Goal: Information Seeking & Learning: Check status

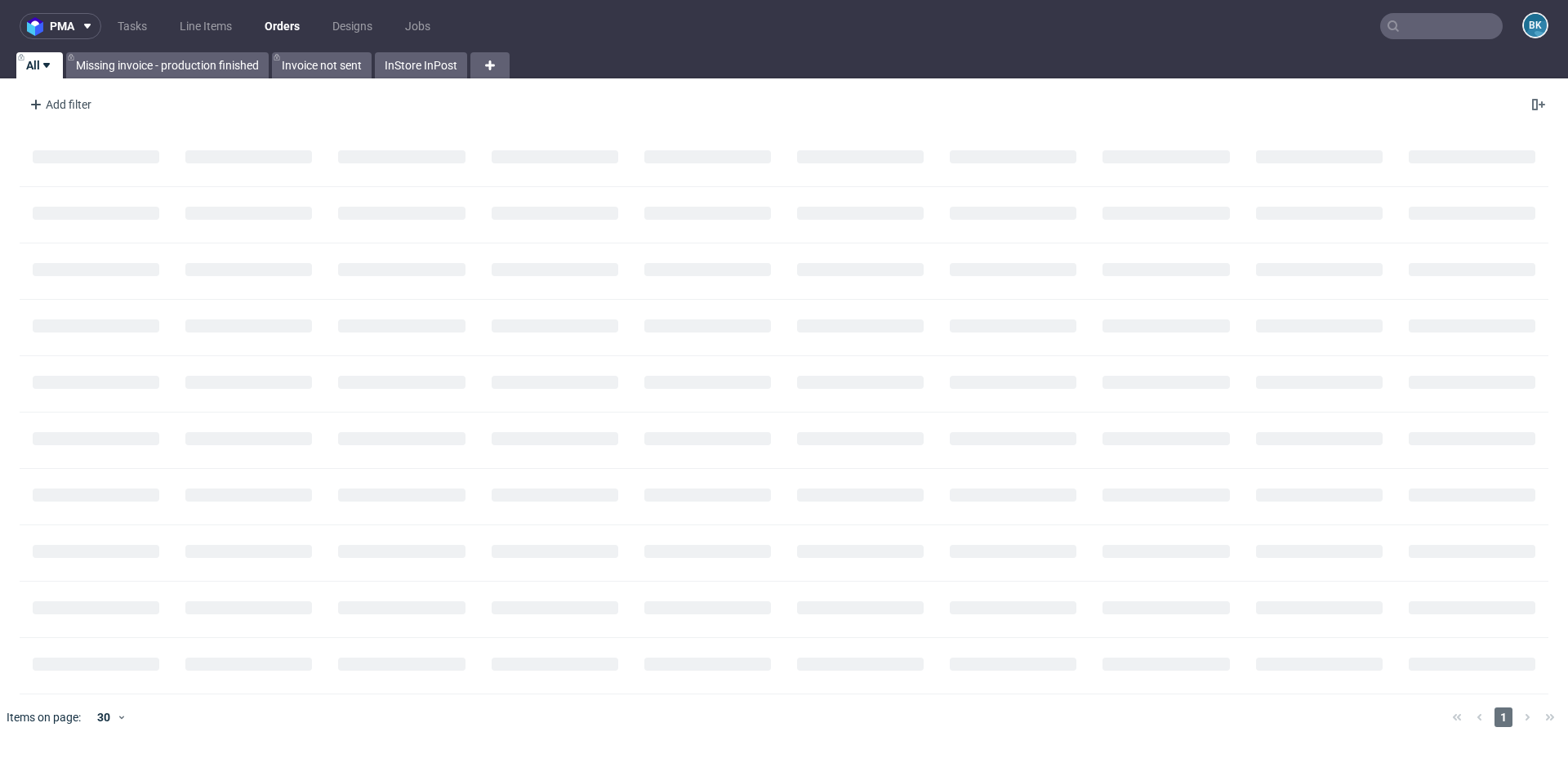
click at [1462, 26] on input "text" at bounding box center [1441, 26] width 123 height 26
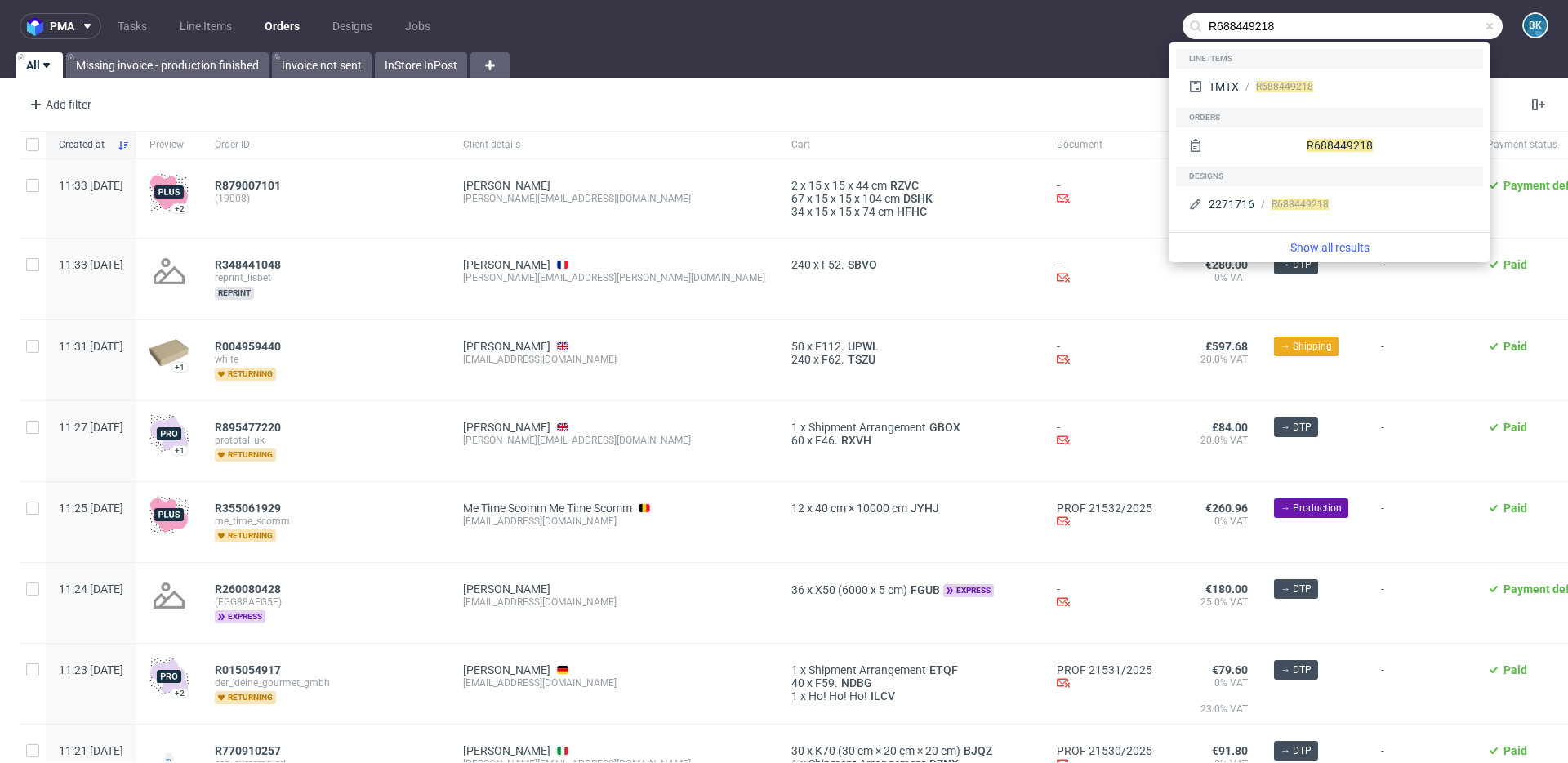
type input "R688449218"
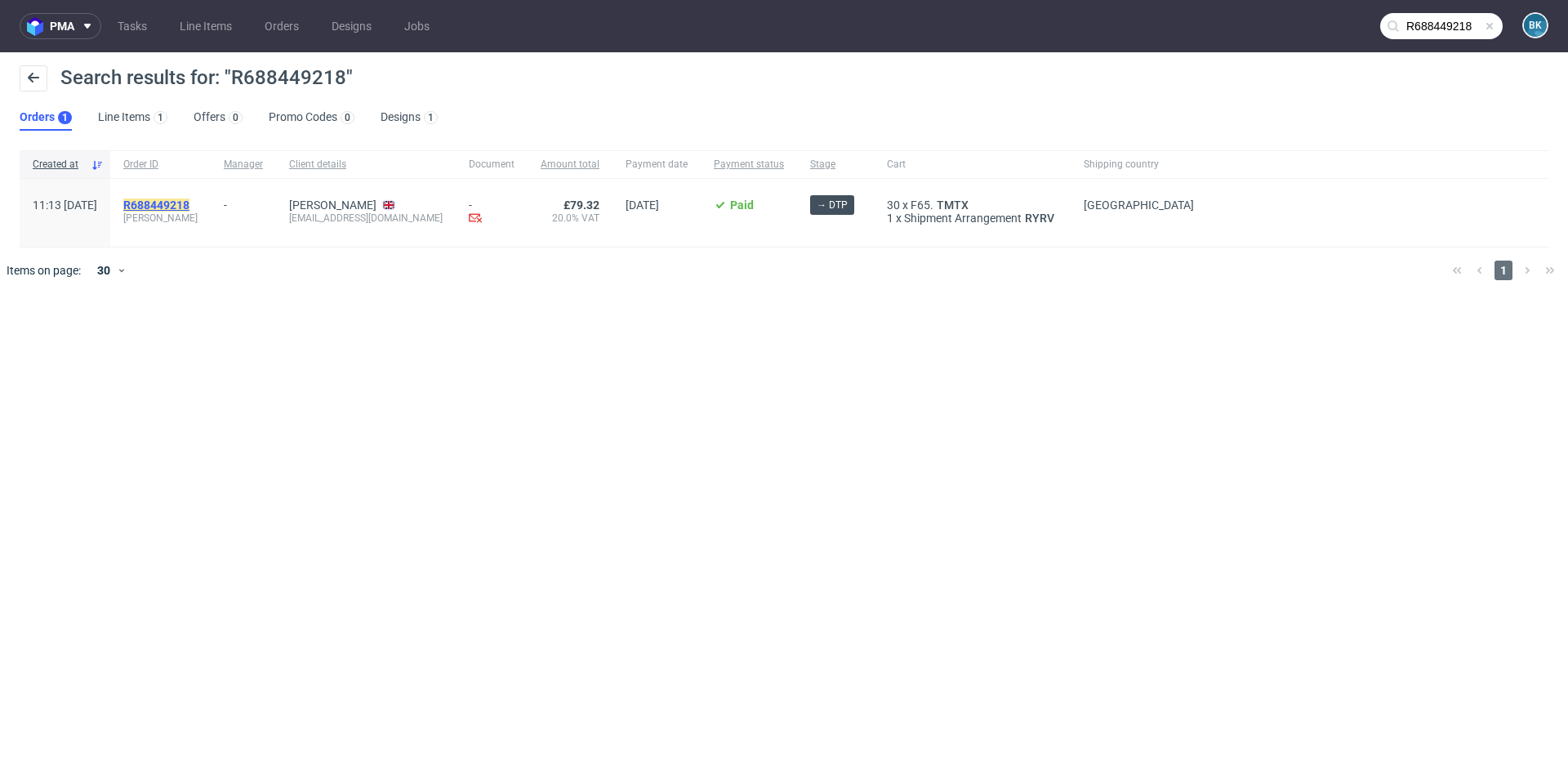
click at [180, 209] on mark "R688449218" at bounding box center [156, 204] width 66 height 13
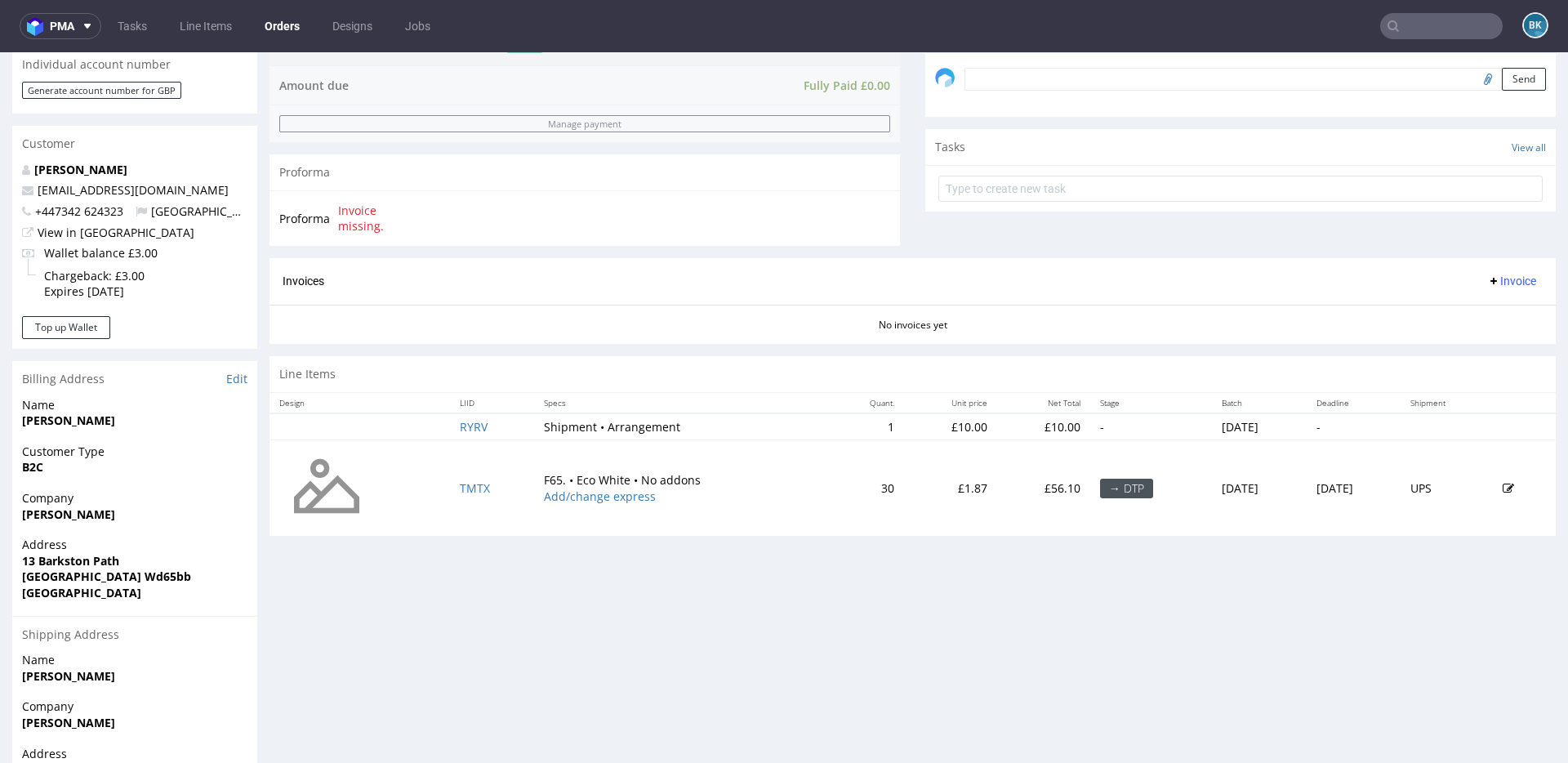
scroll to position [616, 0]
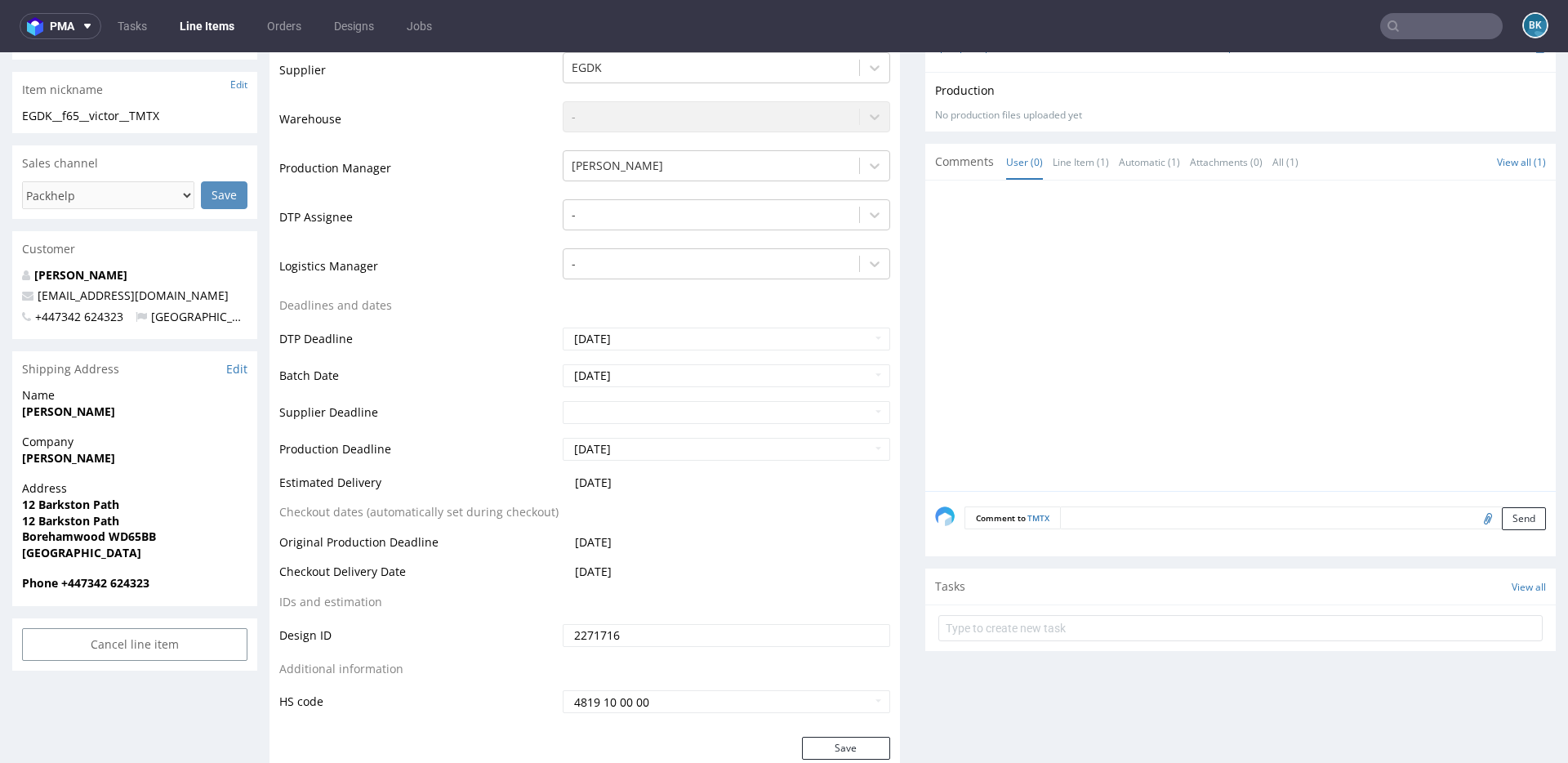
scroll to position [425, 0]
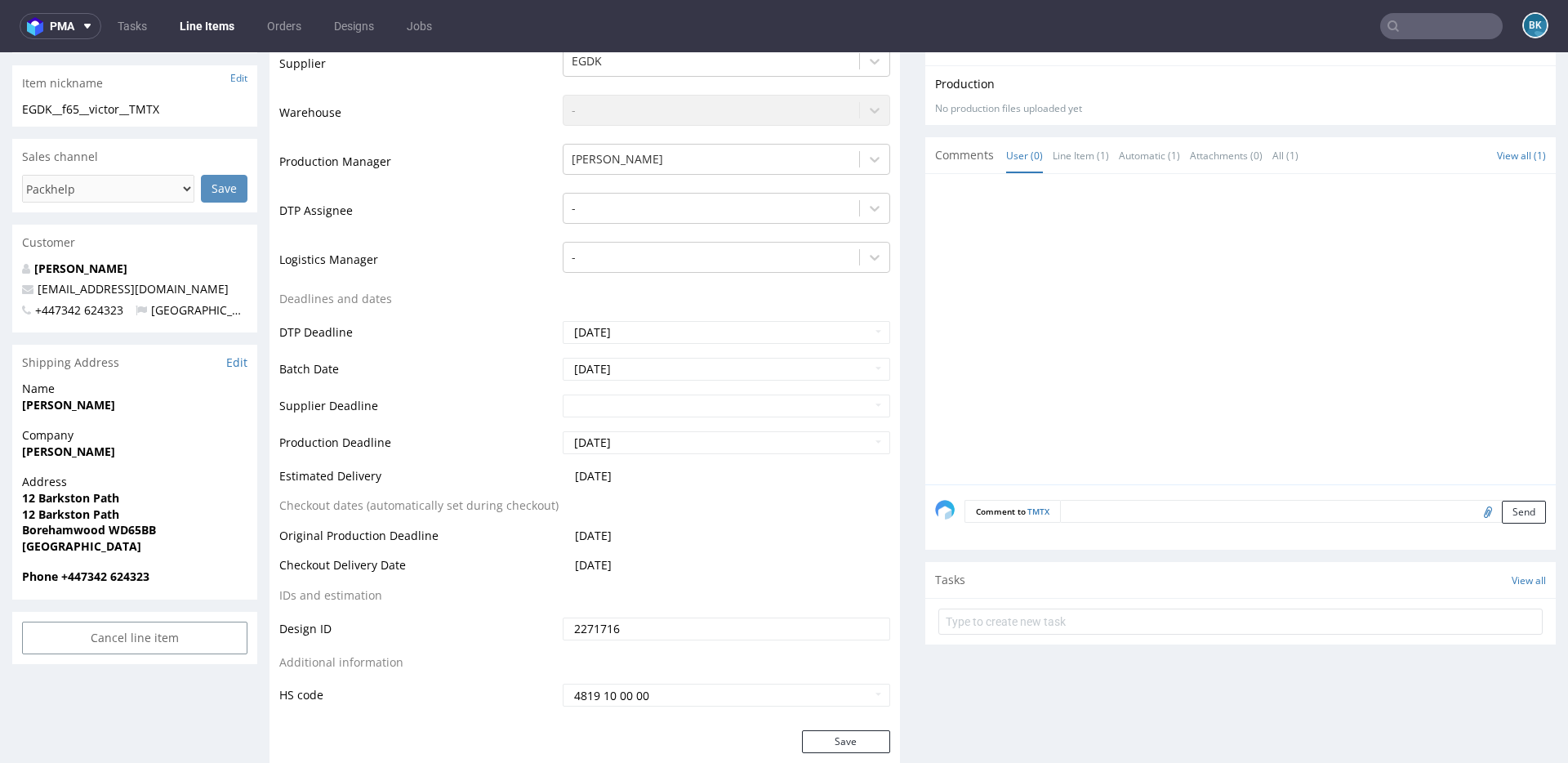
click at [1438, 31] on input "text" at bounding box center [1441, 26] width 123 height 26
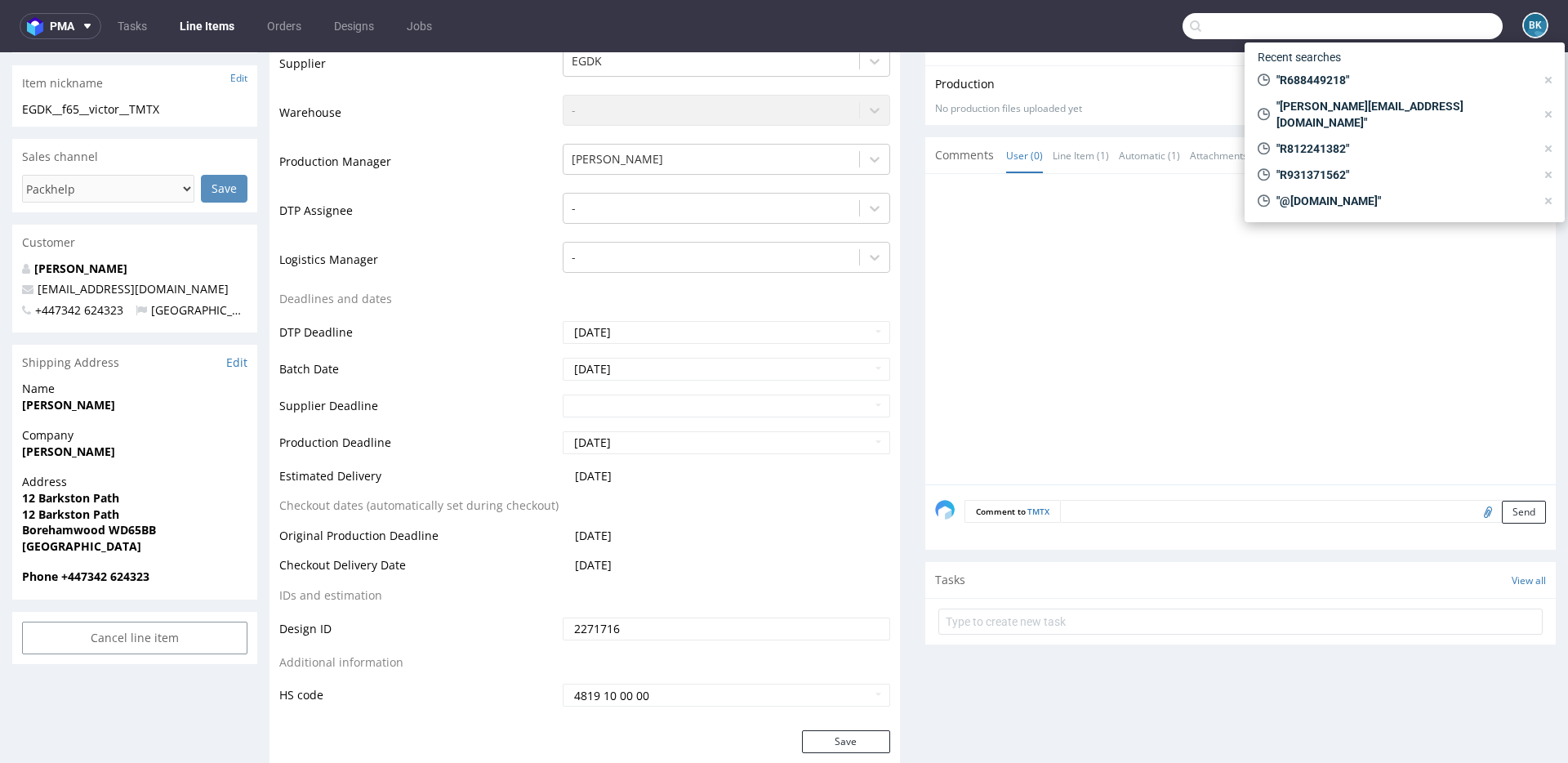
paste input "R425925857"
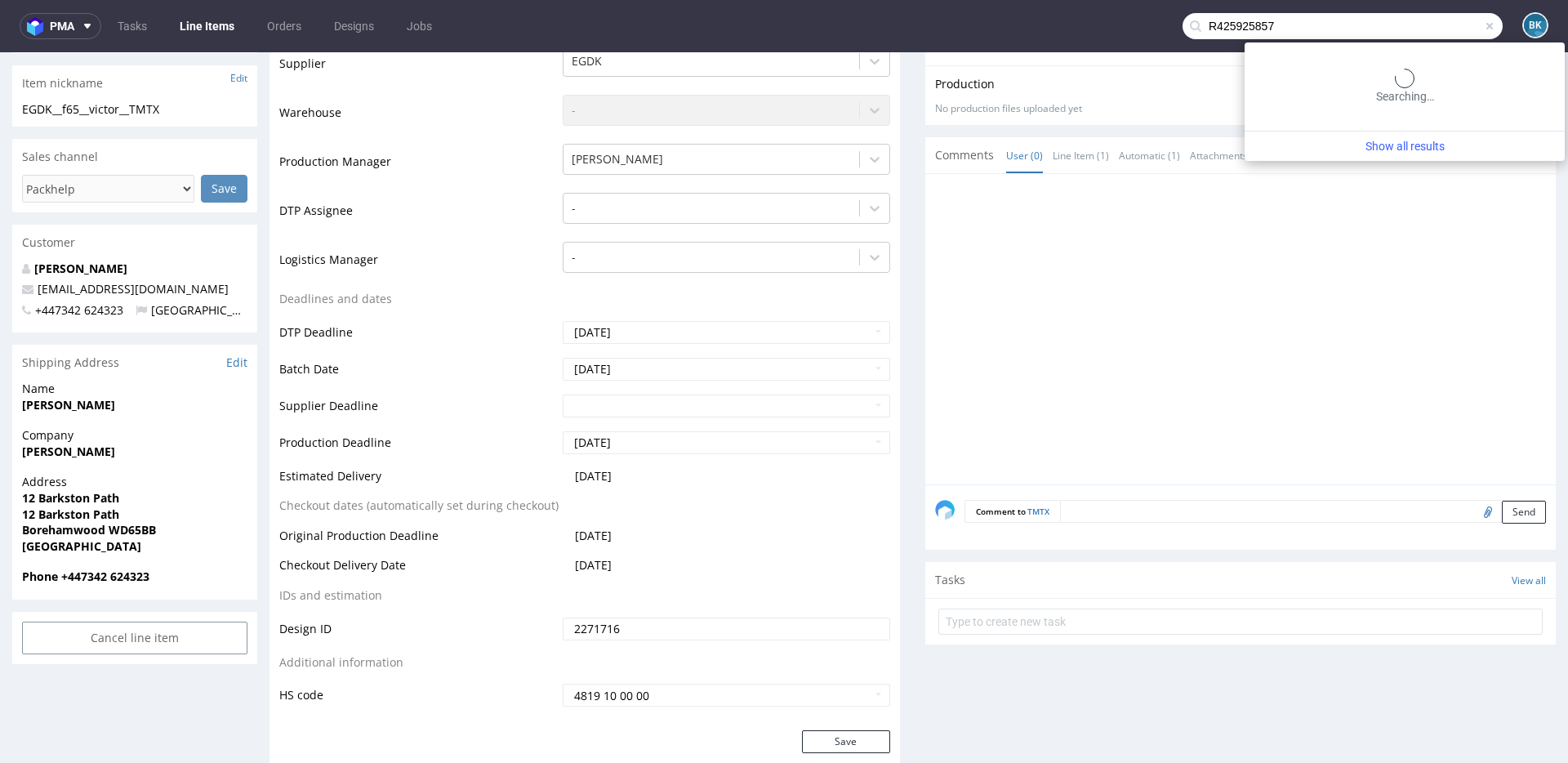
type input "R425925857"
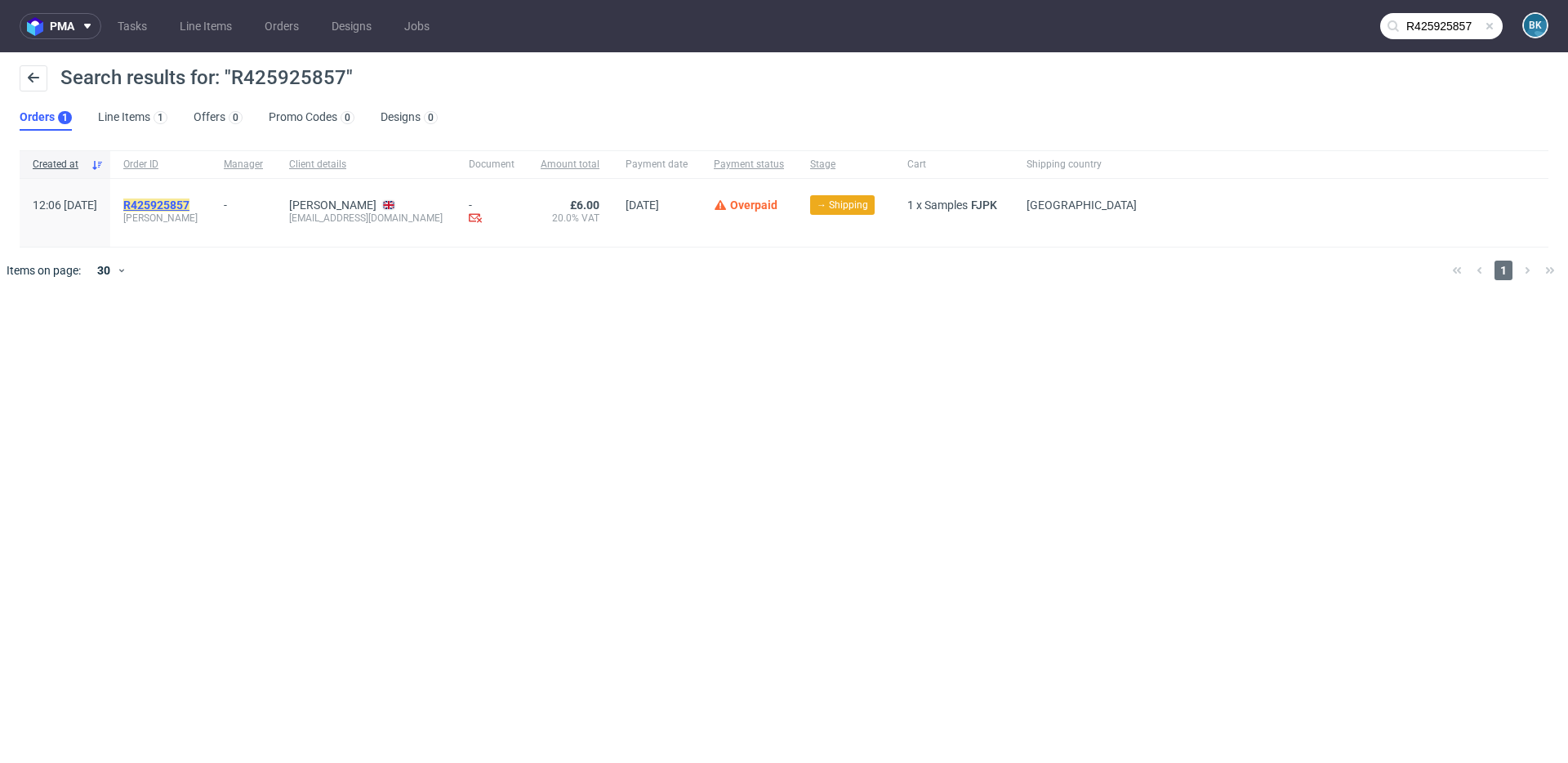
click at [190, 199] on mark "R425925857" at bounding box center [156, 204] width 66 height 13
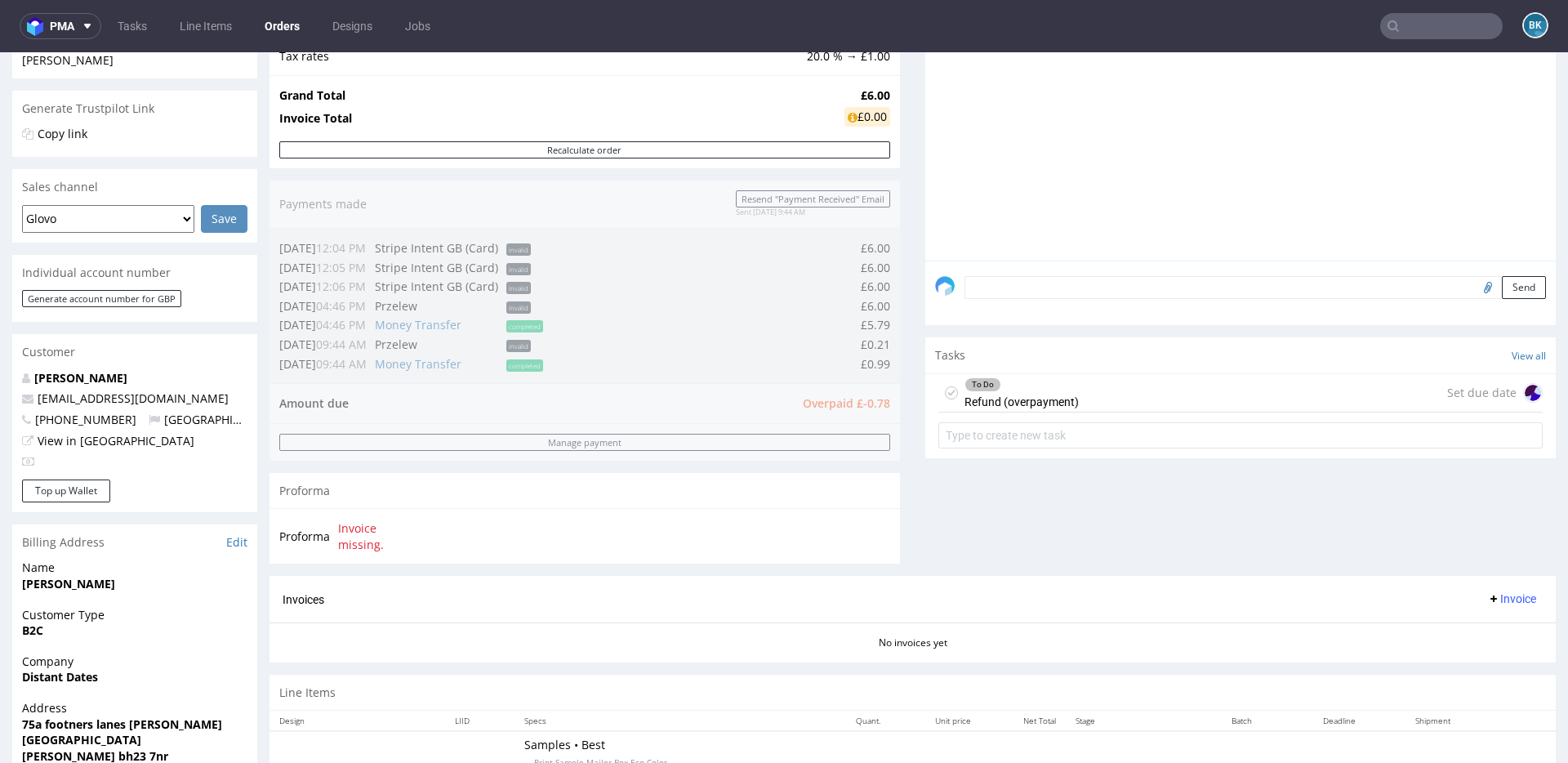
scroll to position [592, 0]
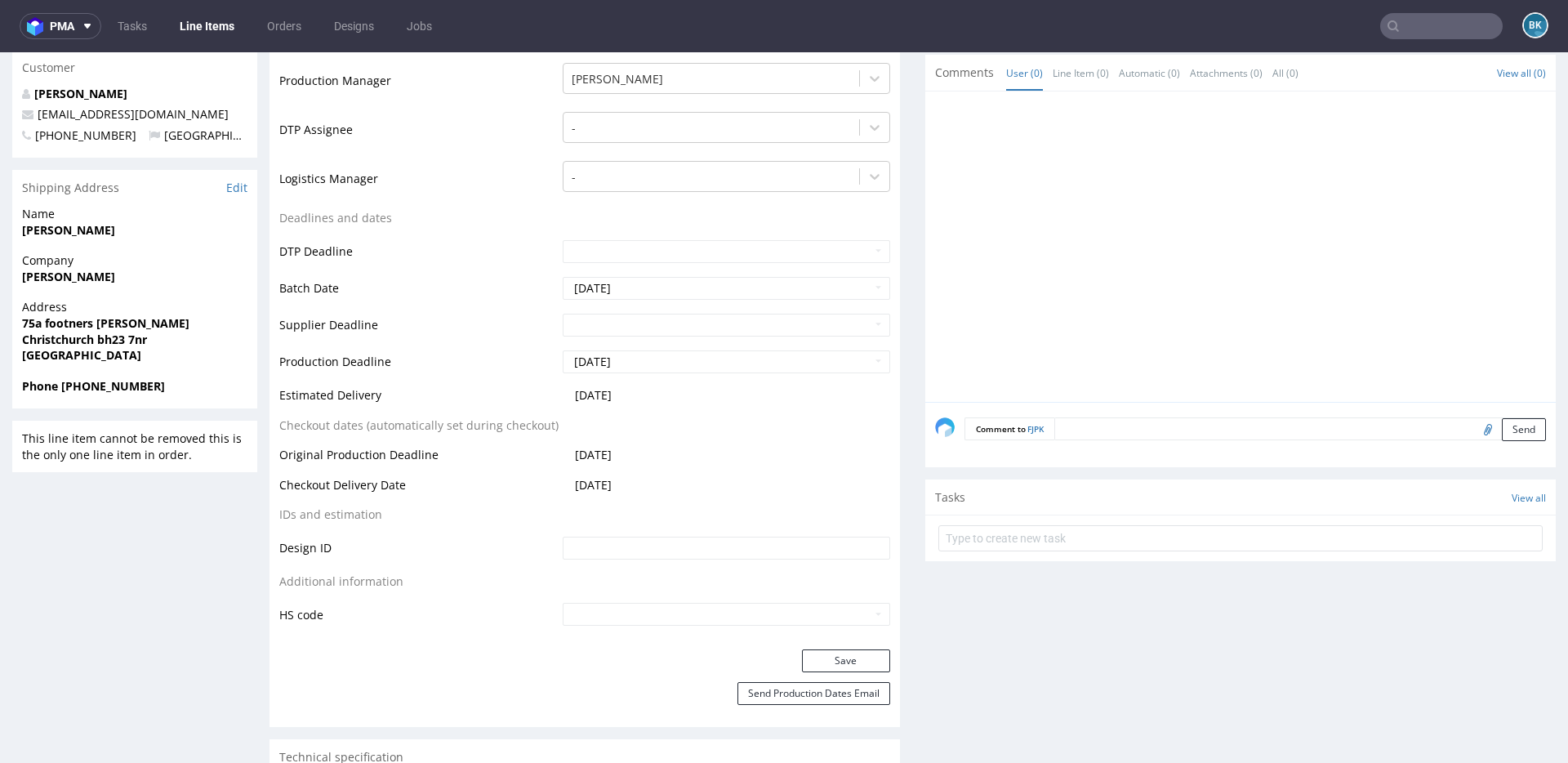
scroll to position [604, 0]
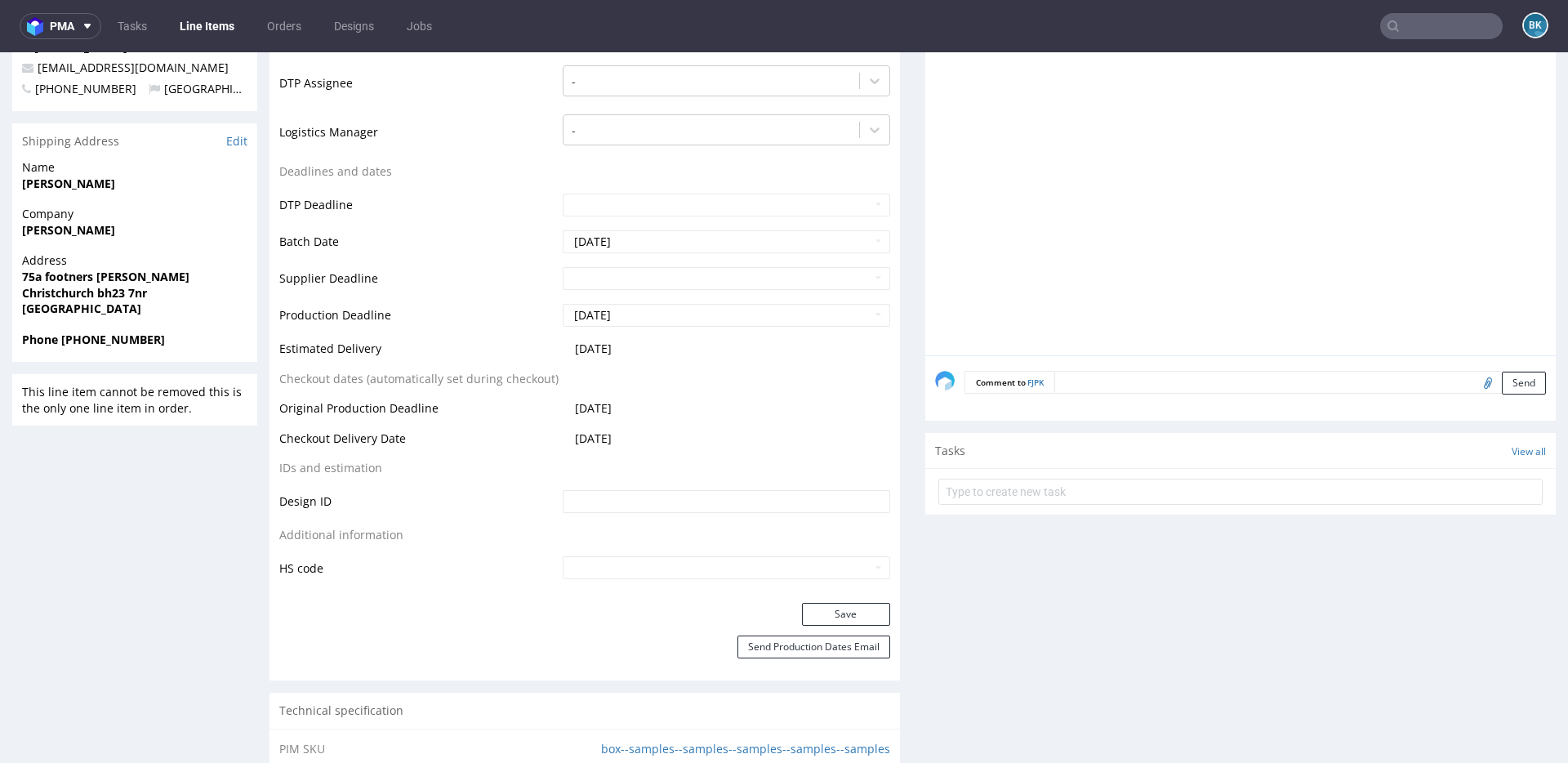
click at [1422, 26] on input "text" at bounding box center [1441, 26] width 123 height 26
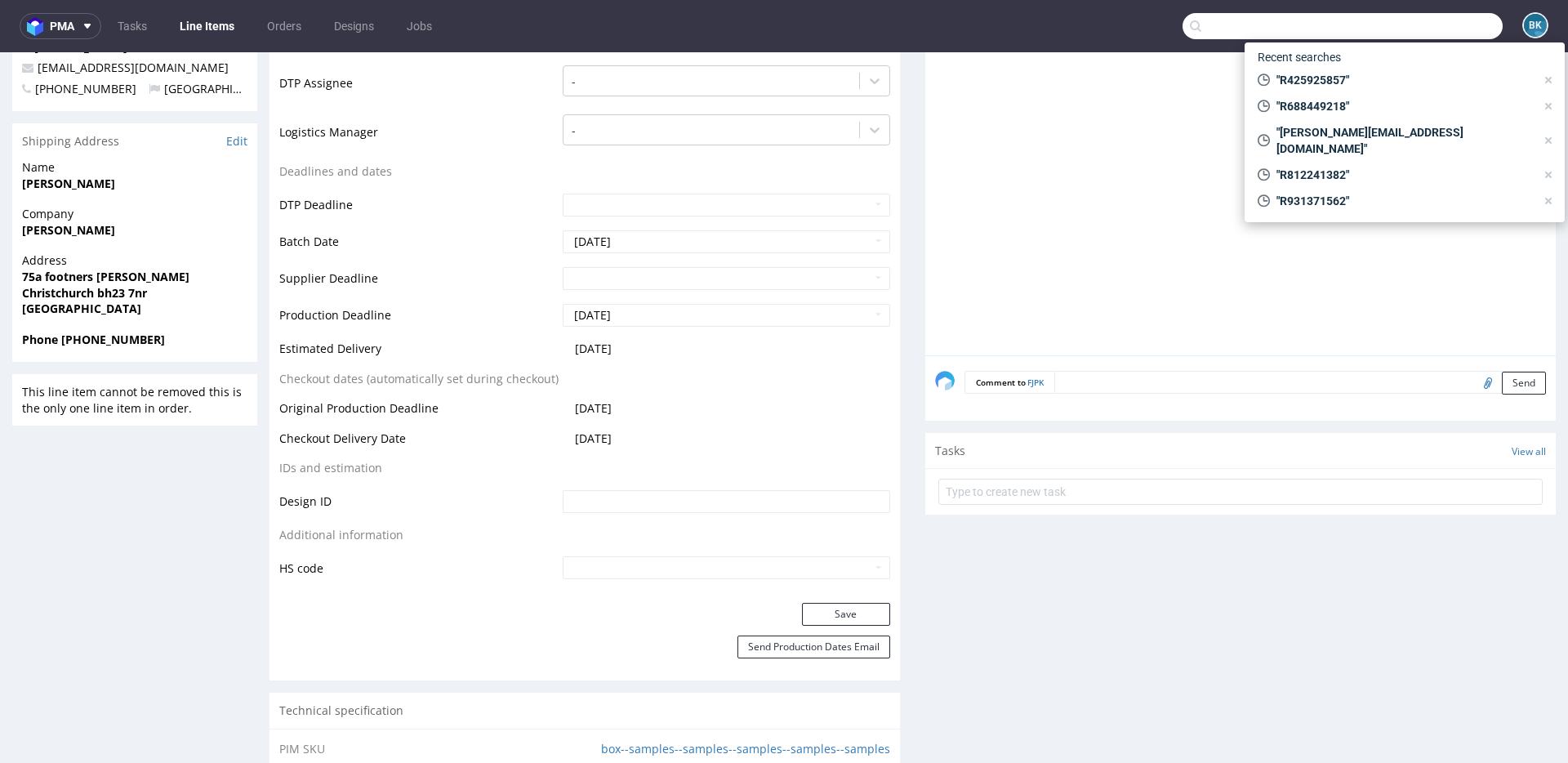
paste input "wborowicka@inpost.pl"
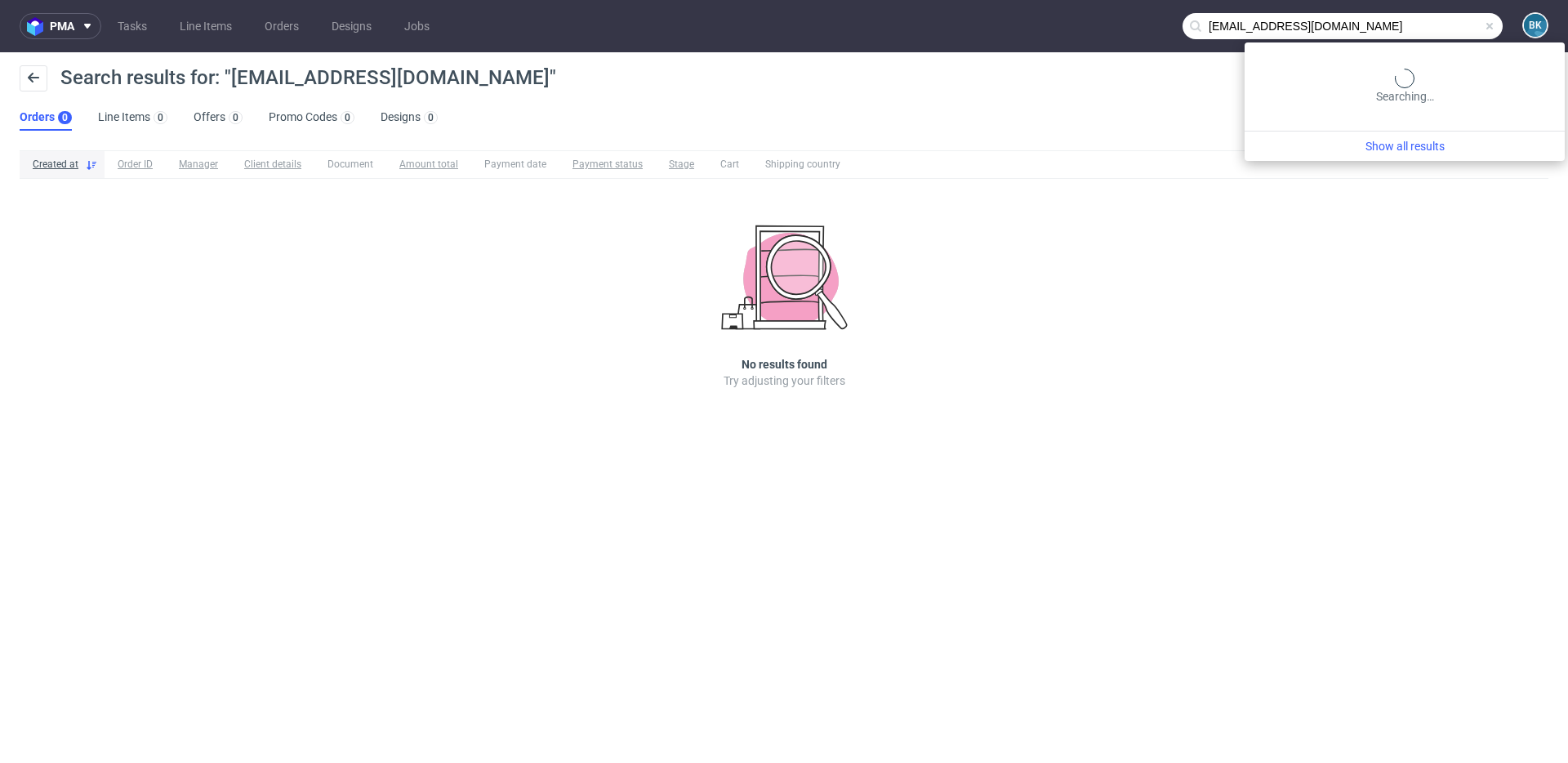
click at [1423, 22] on input "wborowicka@inpost.pl" at bounding box center [1342, 26] width 320 height 26
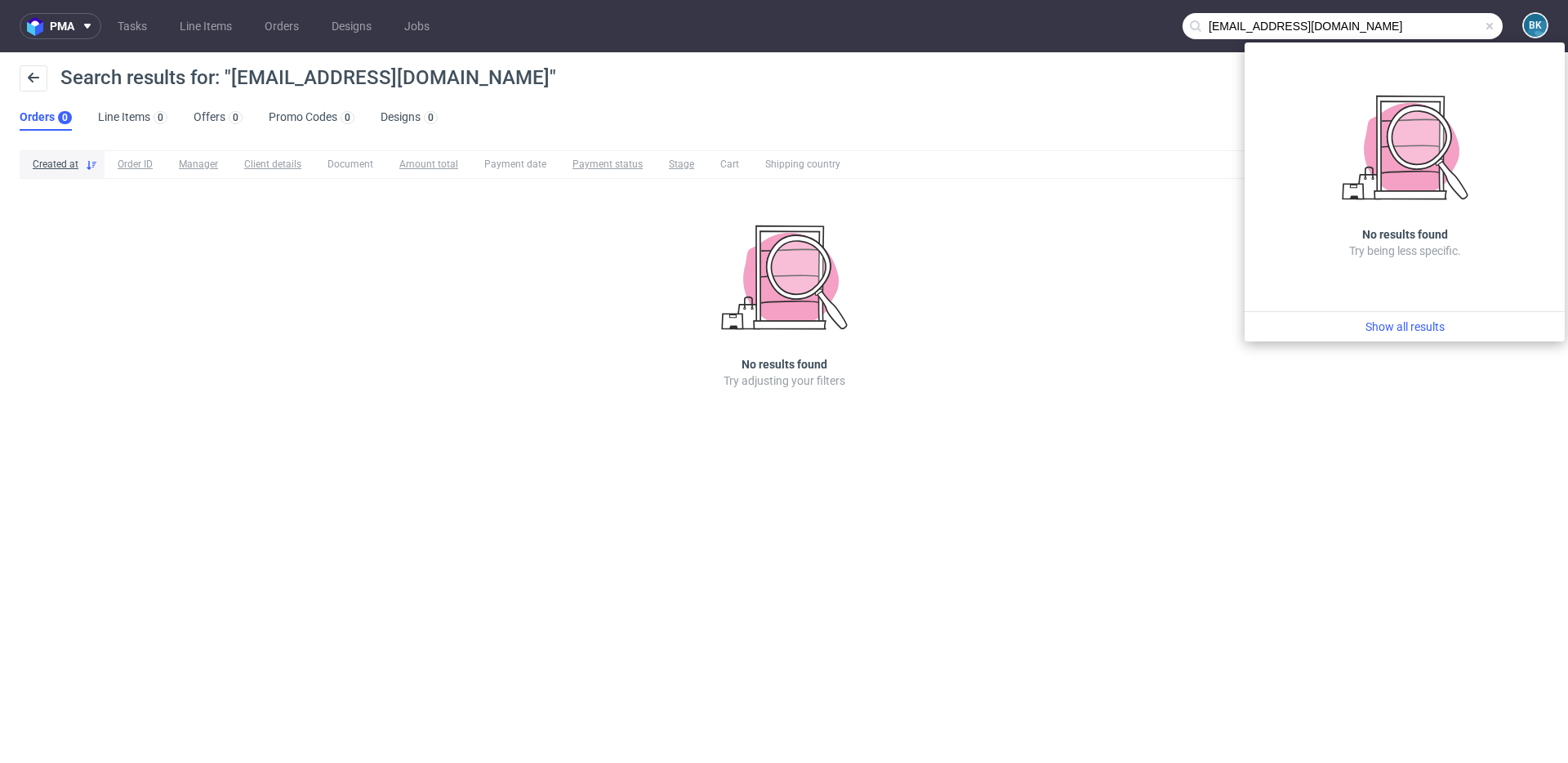
drag, startPoint x: 1269, startPoint y: 26, endPoint x: 1137, endPoint y: 26, distance: 132.0
click at [1137, 27] on nav "pma Tasks Line Items Orders Designs Jobs wborowicka@inpost.pl BK" at bounding box center [784, 26] width 1568 height 52
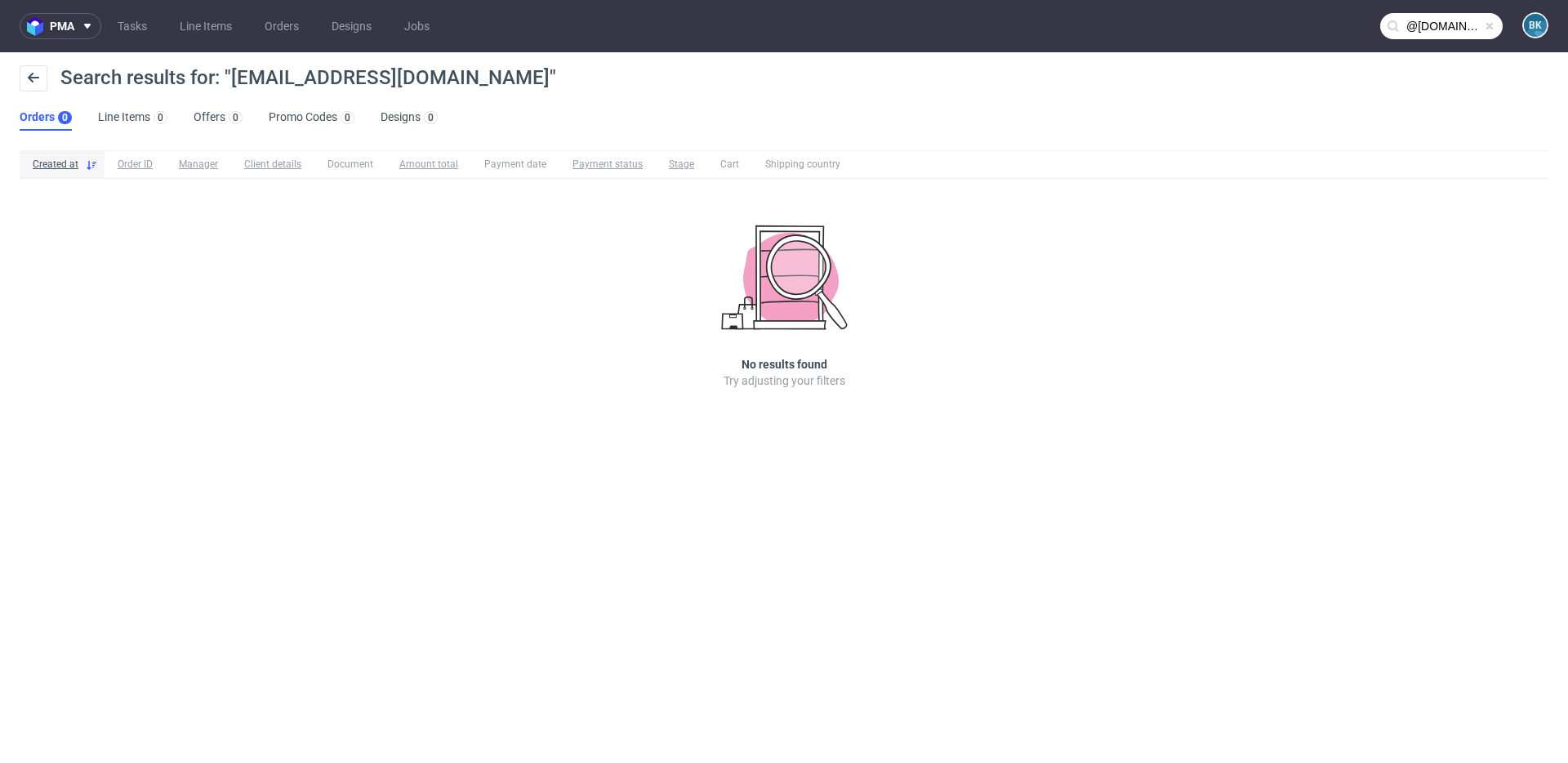
type input "@inpost.pl"
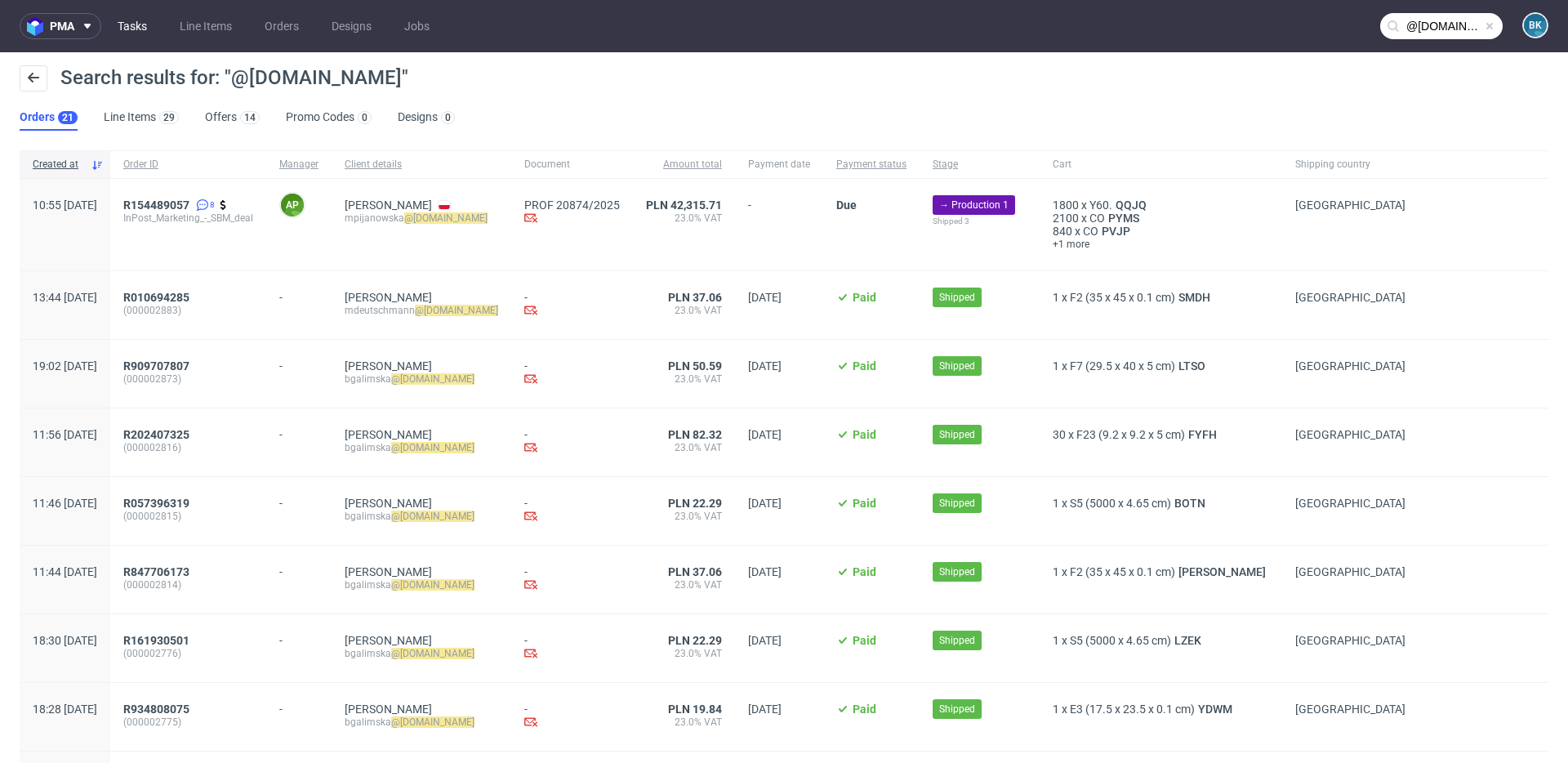
click at [124, 27] on link "Tasks" at bounding box center [132, 26] width 49 height 26
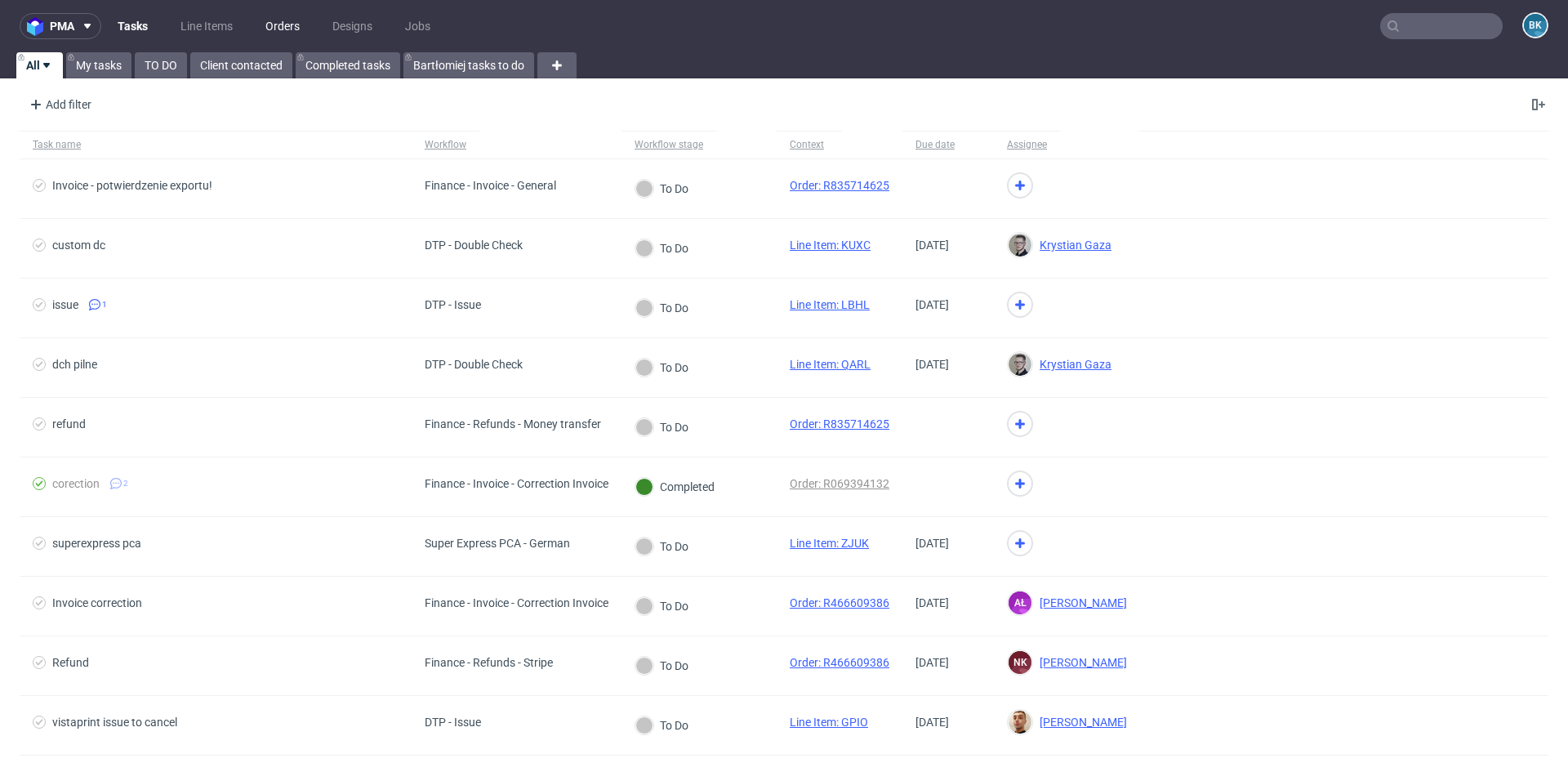
click at [280, 27] on link "Orders" at bounding box center [282, 26] width 54 height 26
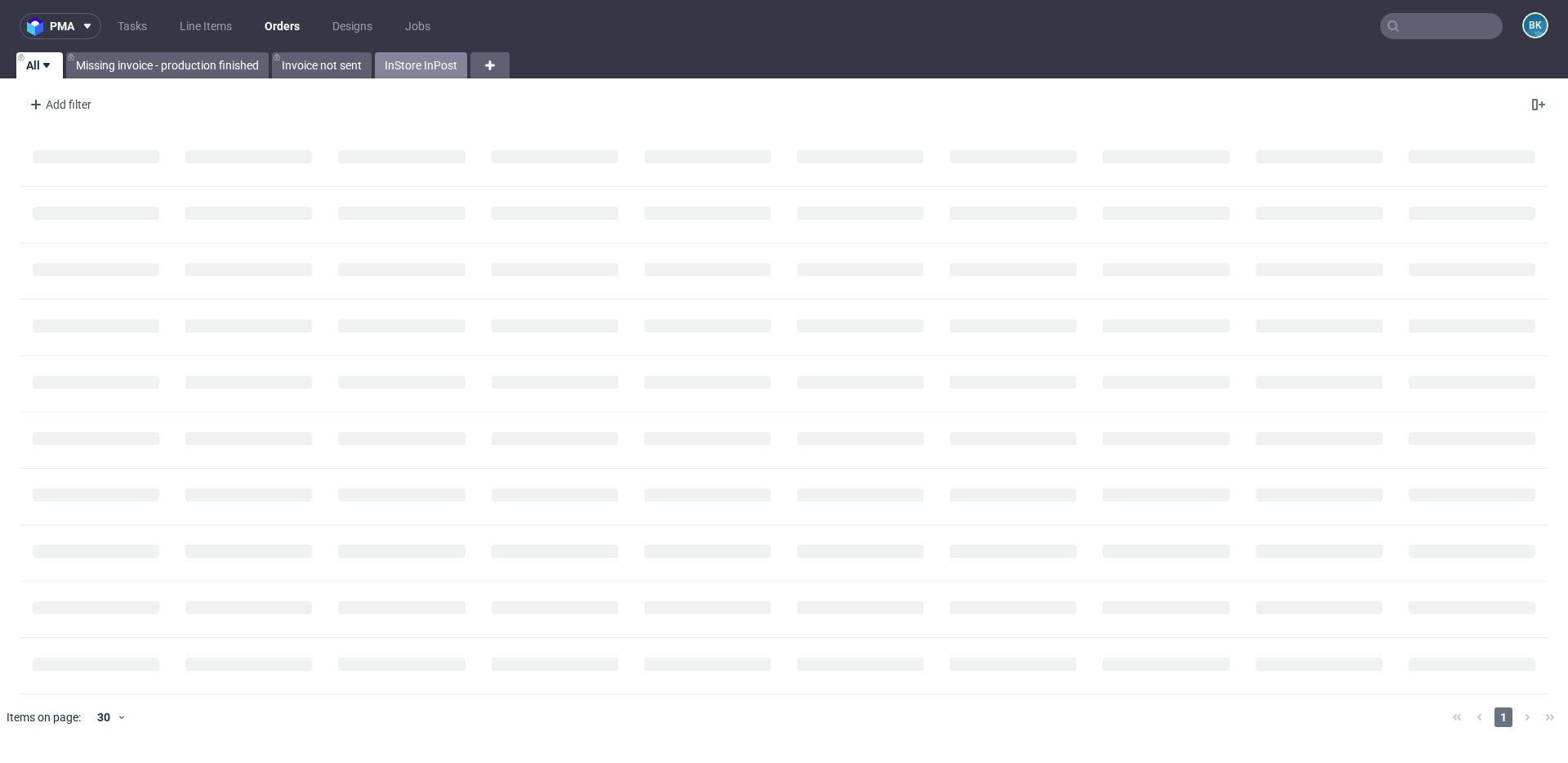
click at [414, 66] on link "InStore InPost" at bounding box center [421, 65] width 93 height 26
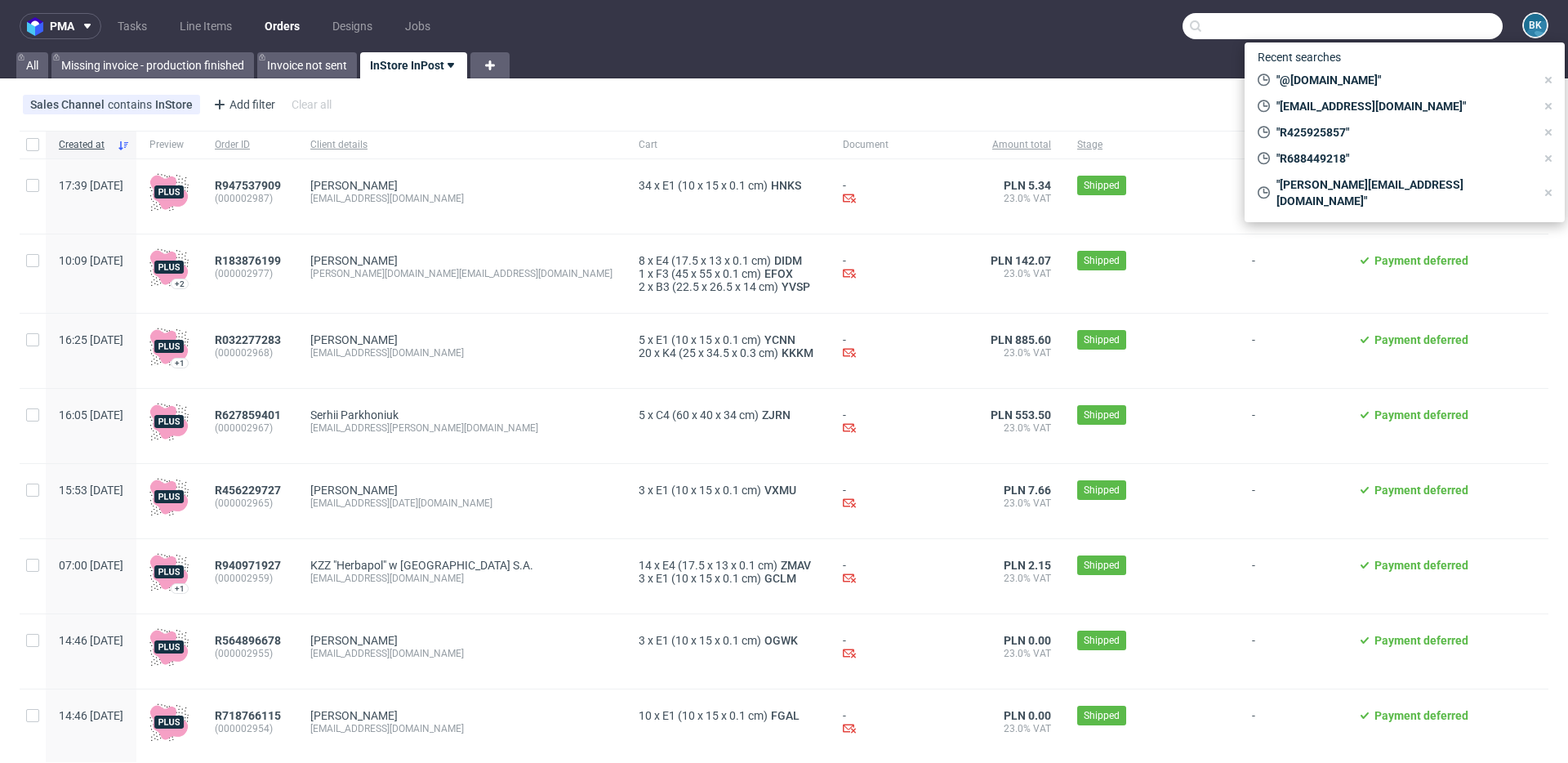
click at [1429, 23] on input "text" at bounding box center [1342, 26] width 320 height 26
paste input "wborowicka@inpost.pl"
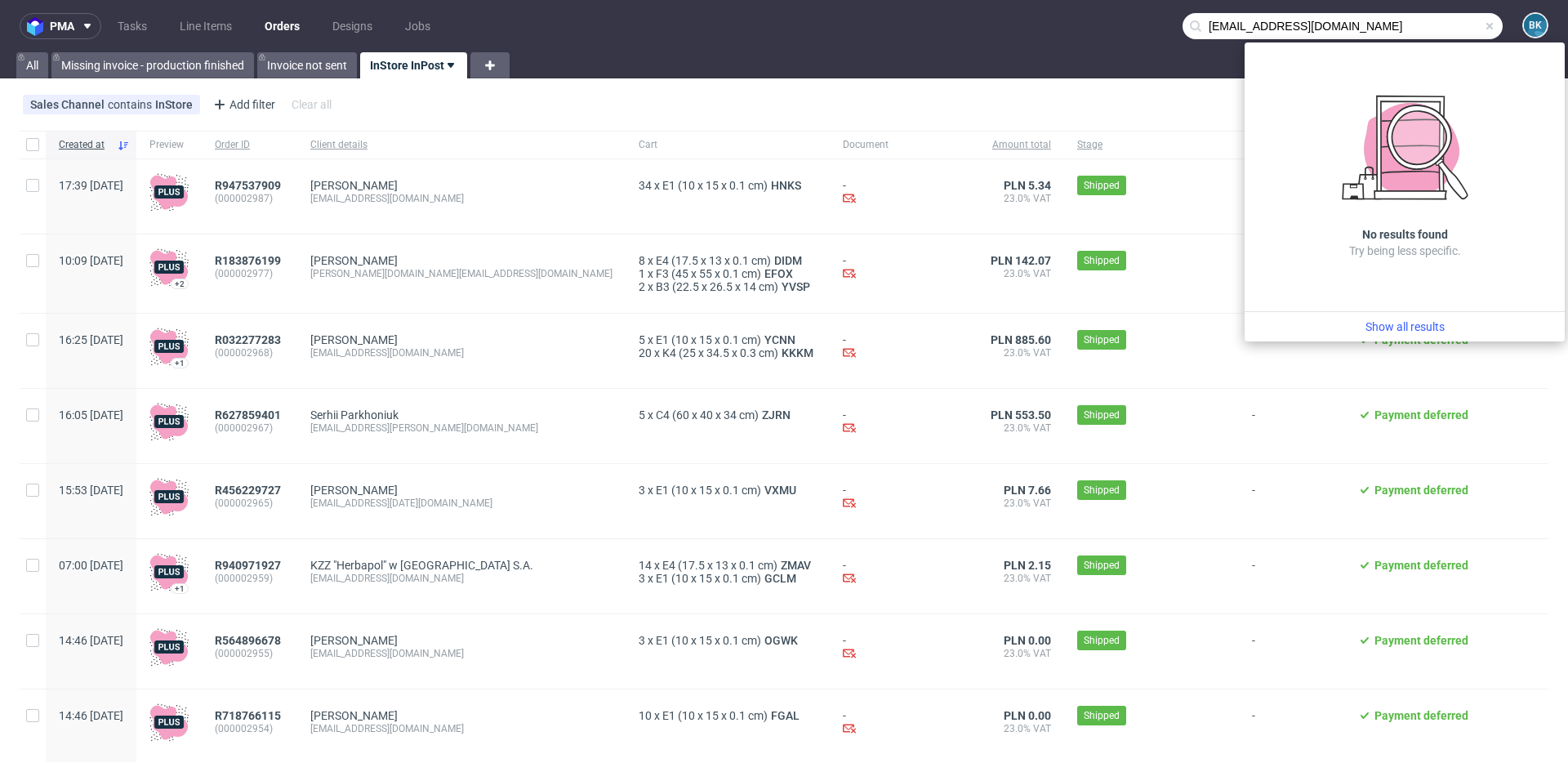
type input "wborowicka@inpost.pl"
click at [1483, 20] on span at bounding box center [1489, 26] width 13 height 13
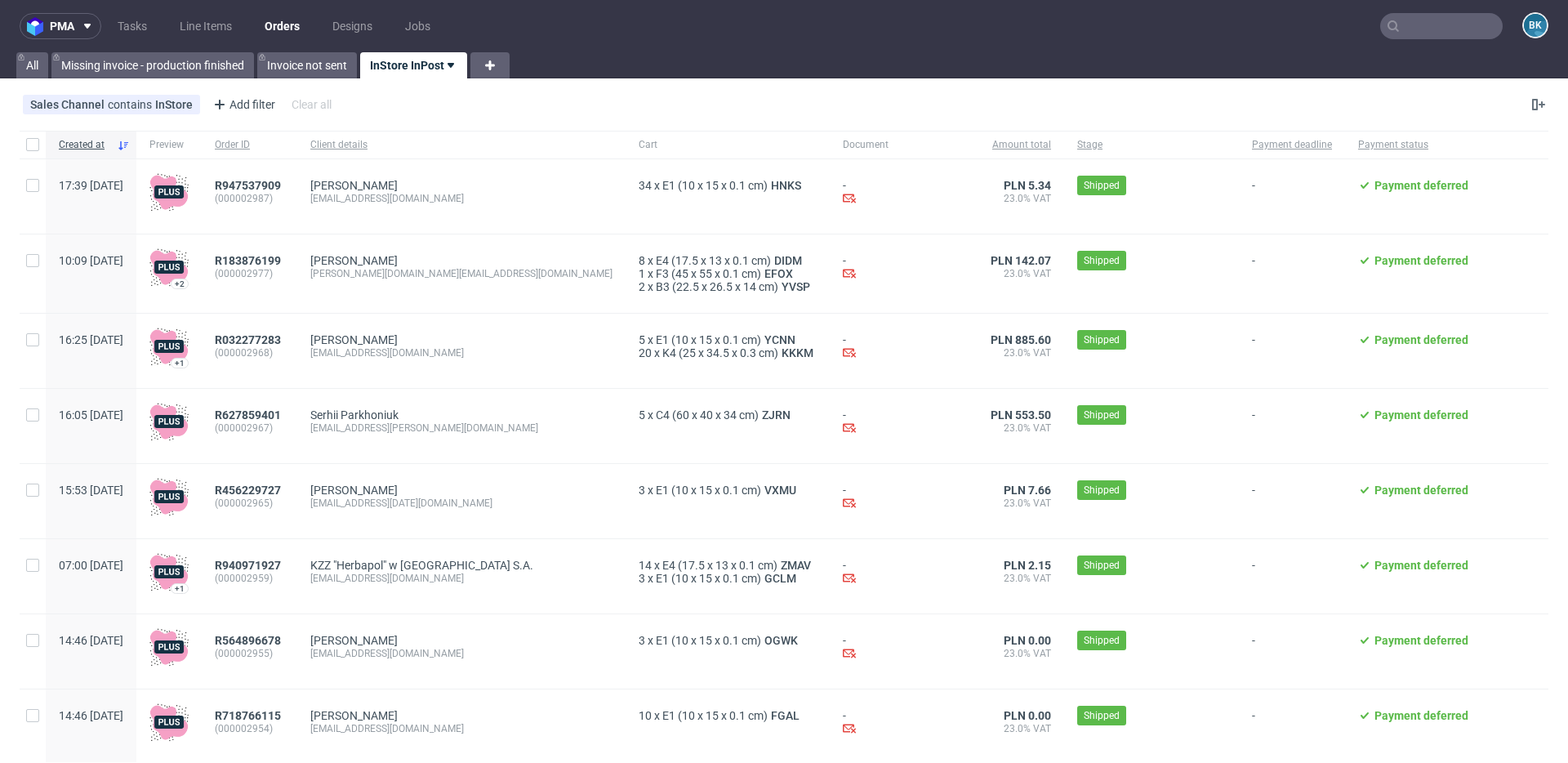
click at [1422, 28] on input "text" at bounding box center [1441, 26] width 123 height 26
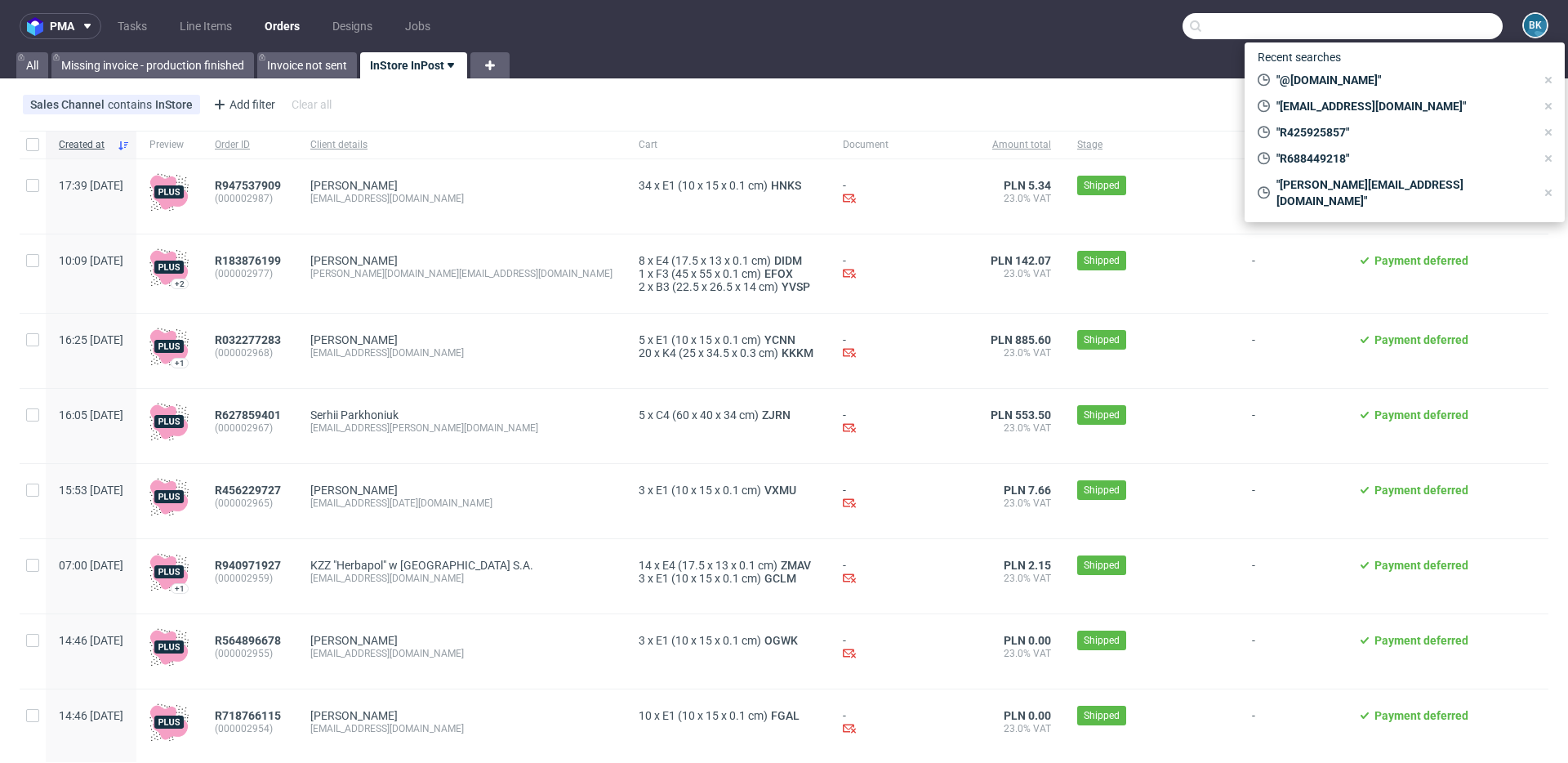
paste input "R176700100"
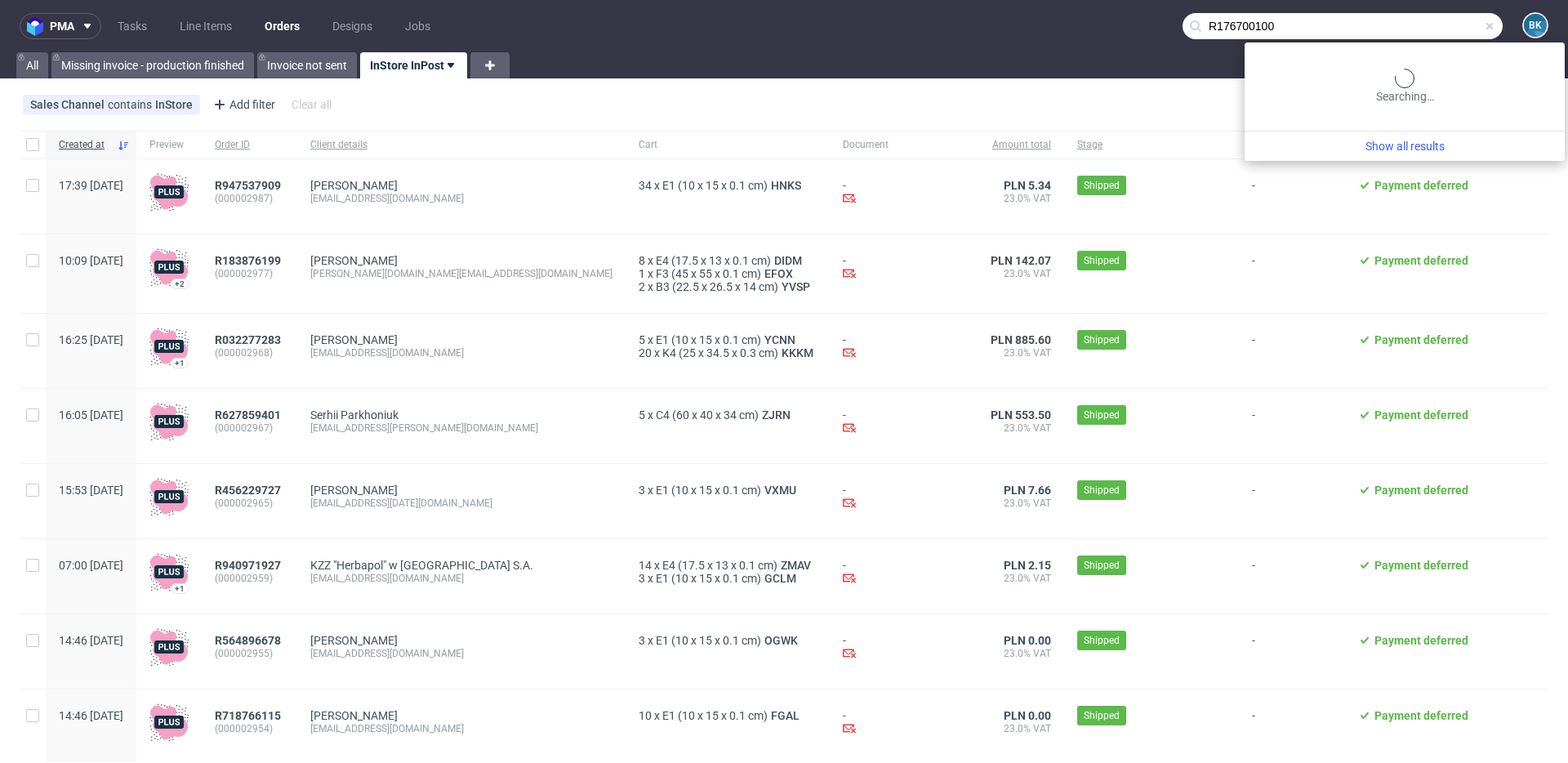
type input "R176700100"
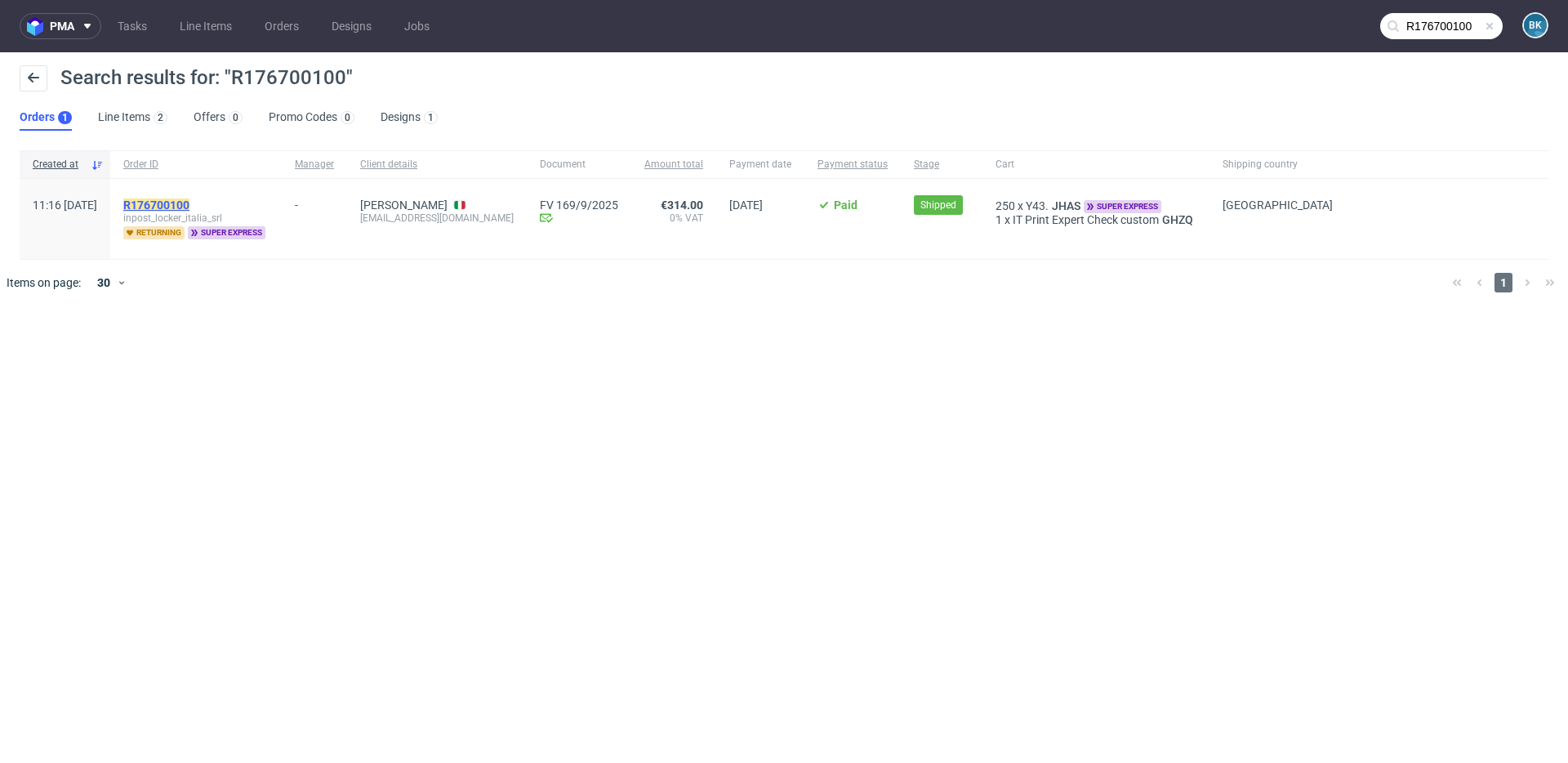
click at [190, 202] on mark "R176700100" at bounding box center [156, 204] width 66 height 13
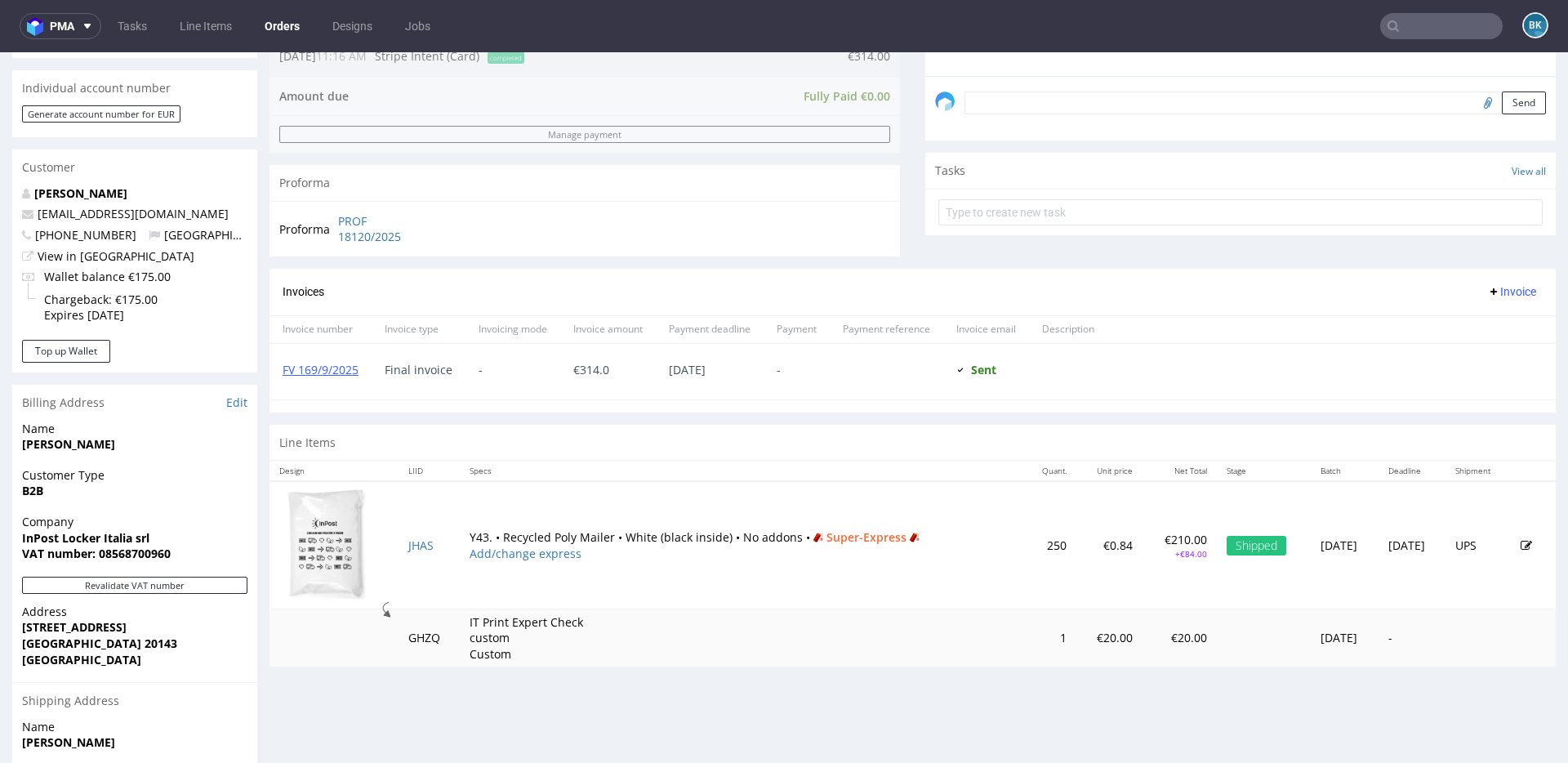
scroll to position [488, 0]
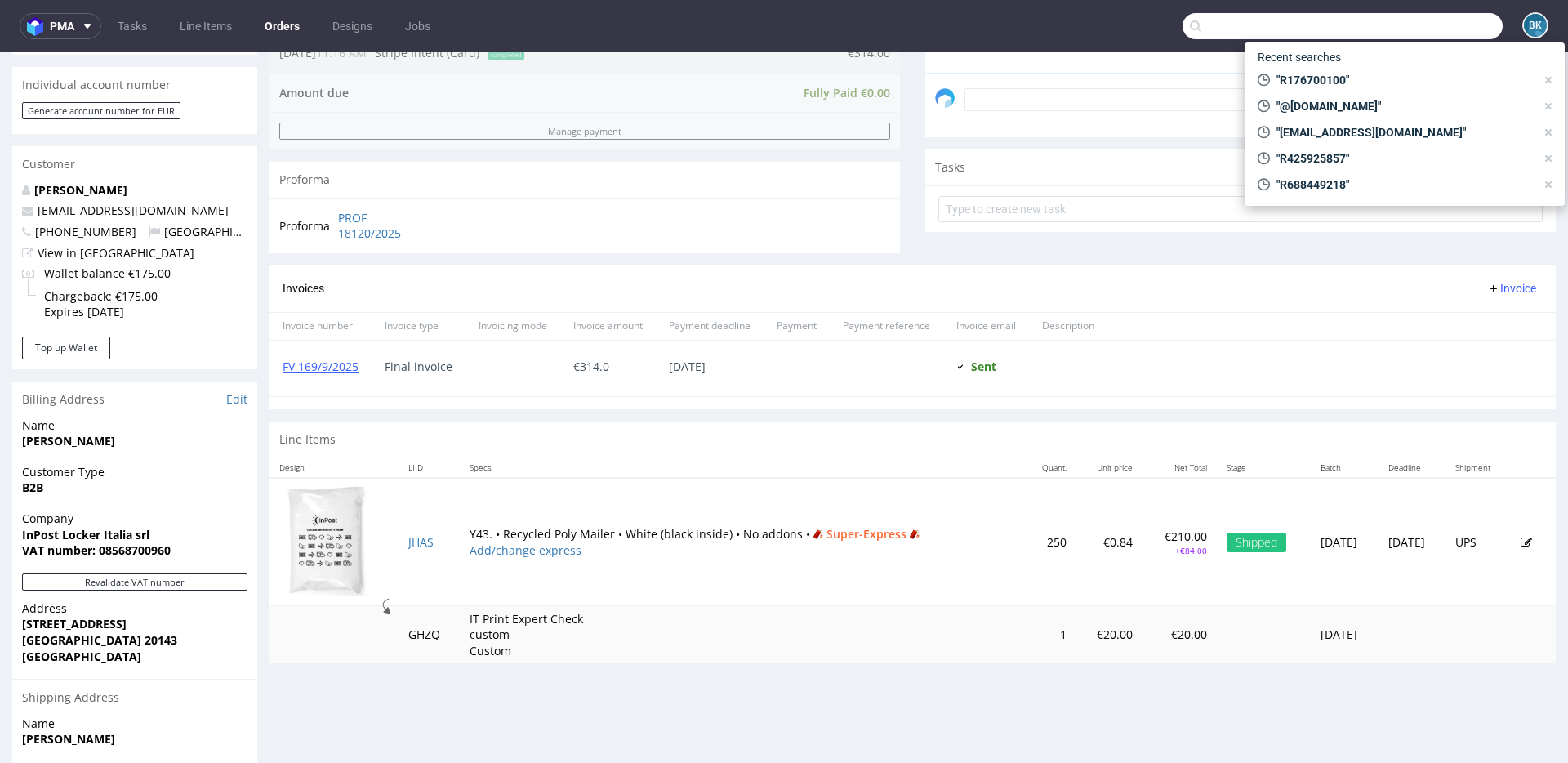
click at [1414, 29] on input "text" at bounding box center [1342, 26] width 320 height 26
paste input "R812241382"
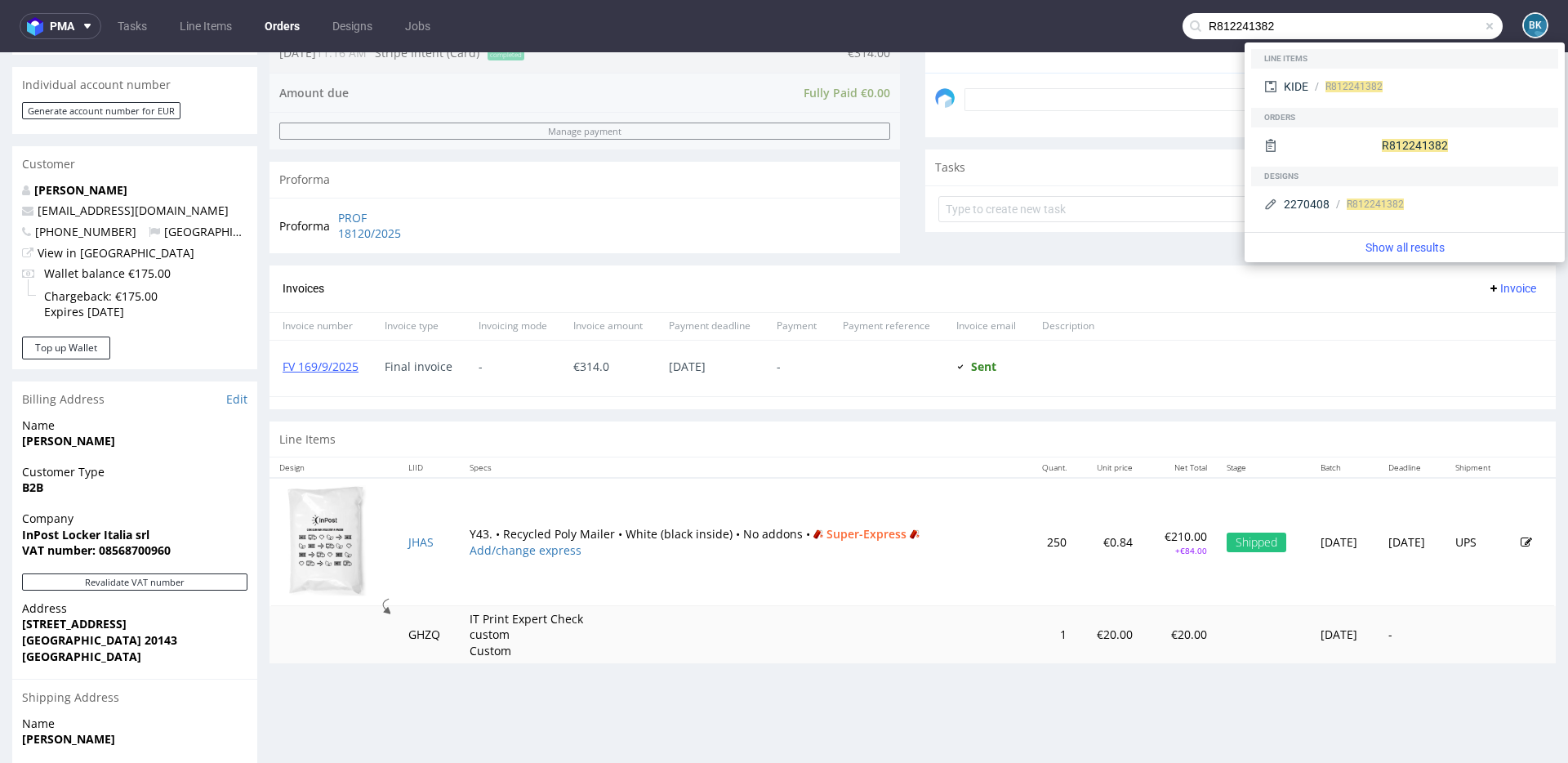
type input "R812241382"
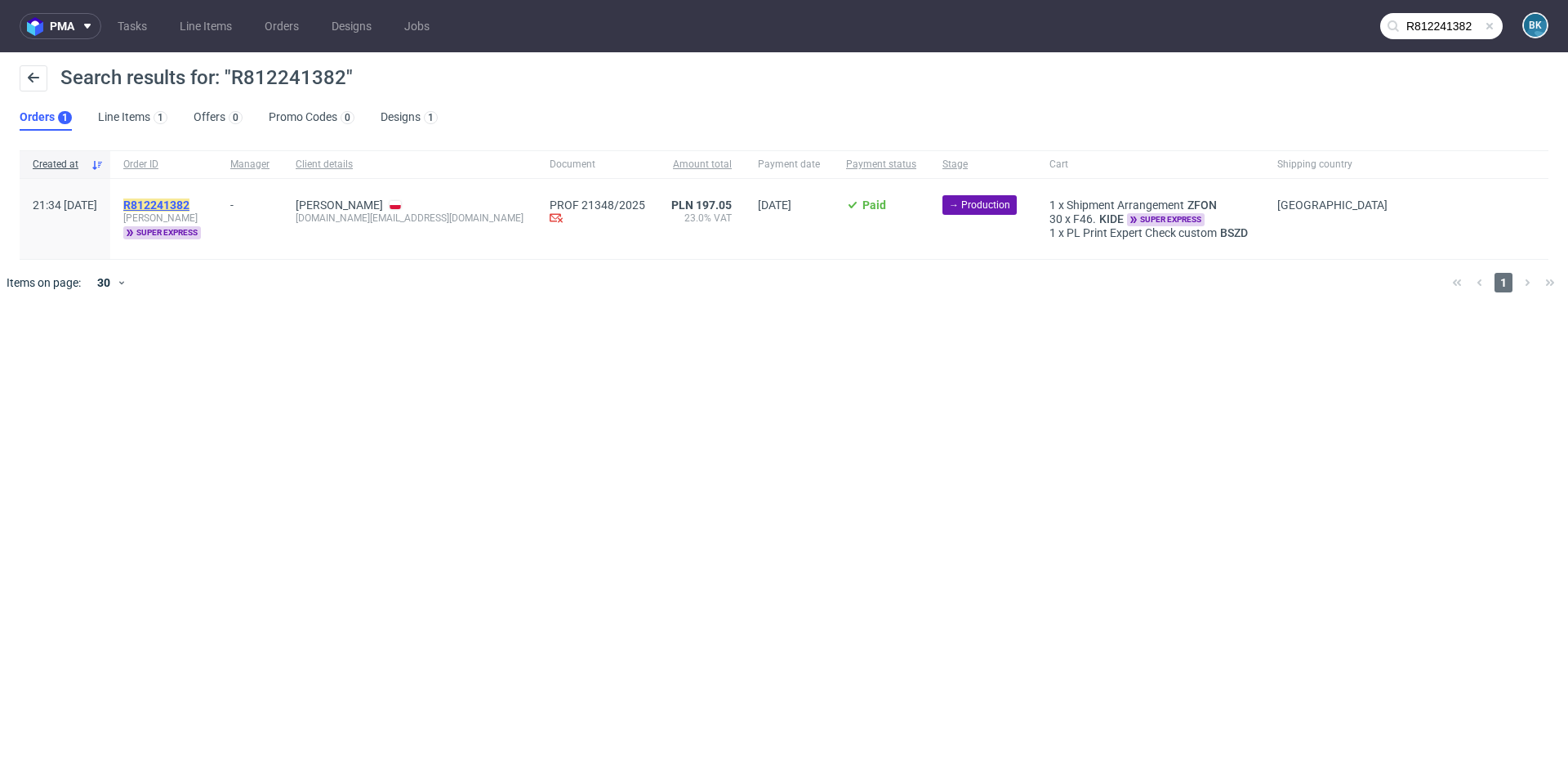
click at [190, 205] on mark "R812241382" at bounding box center [156, 204] width 66 height 13
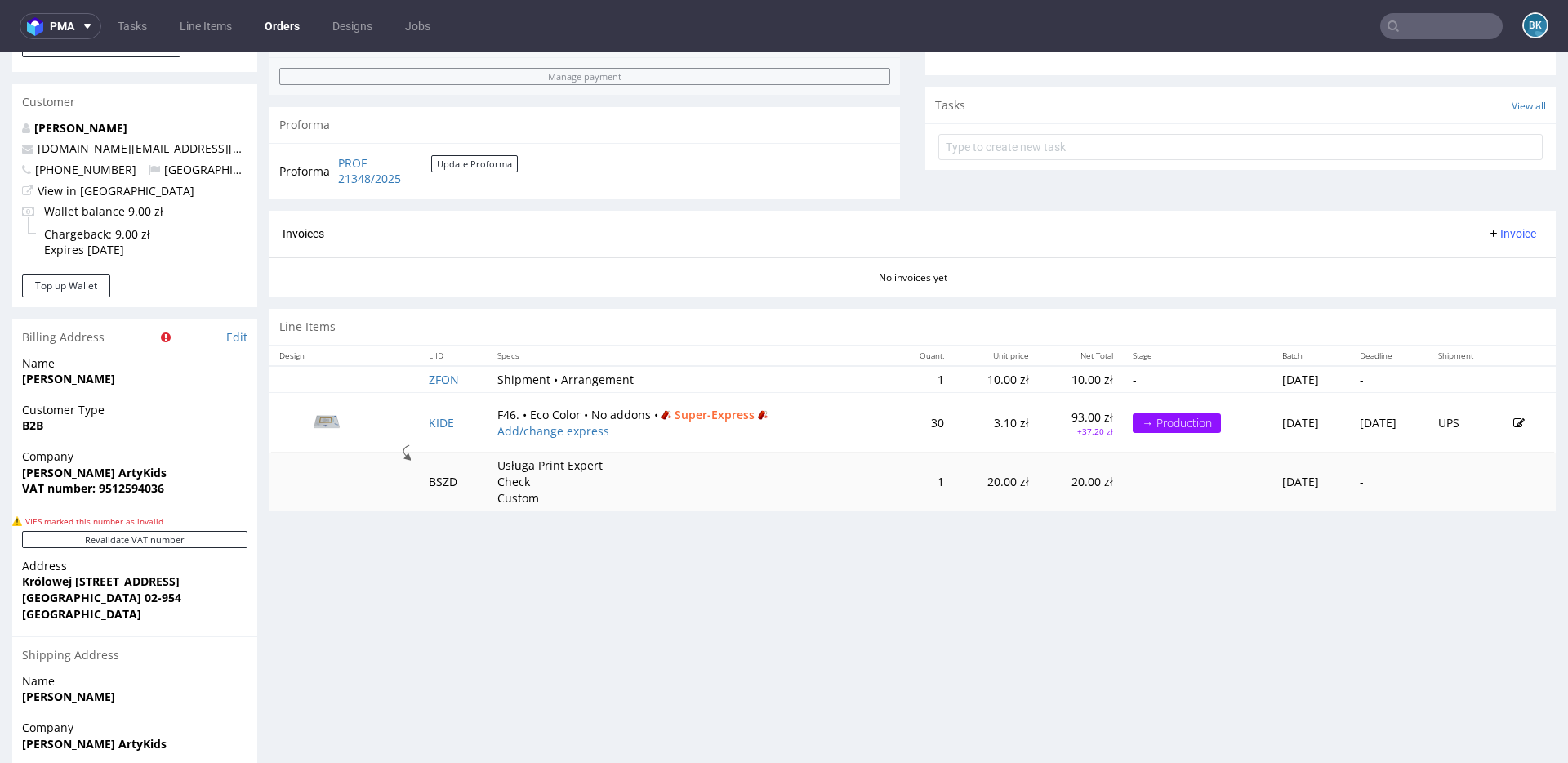
scroll to position [603, 0]
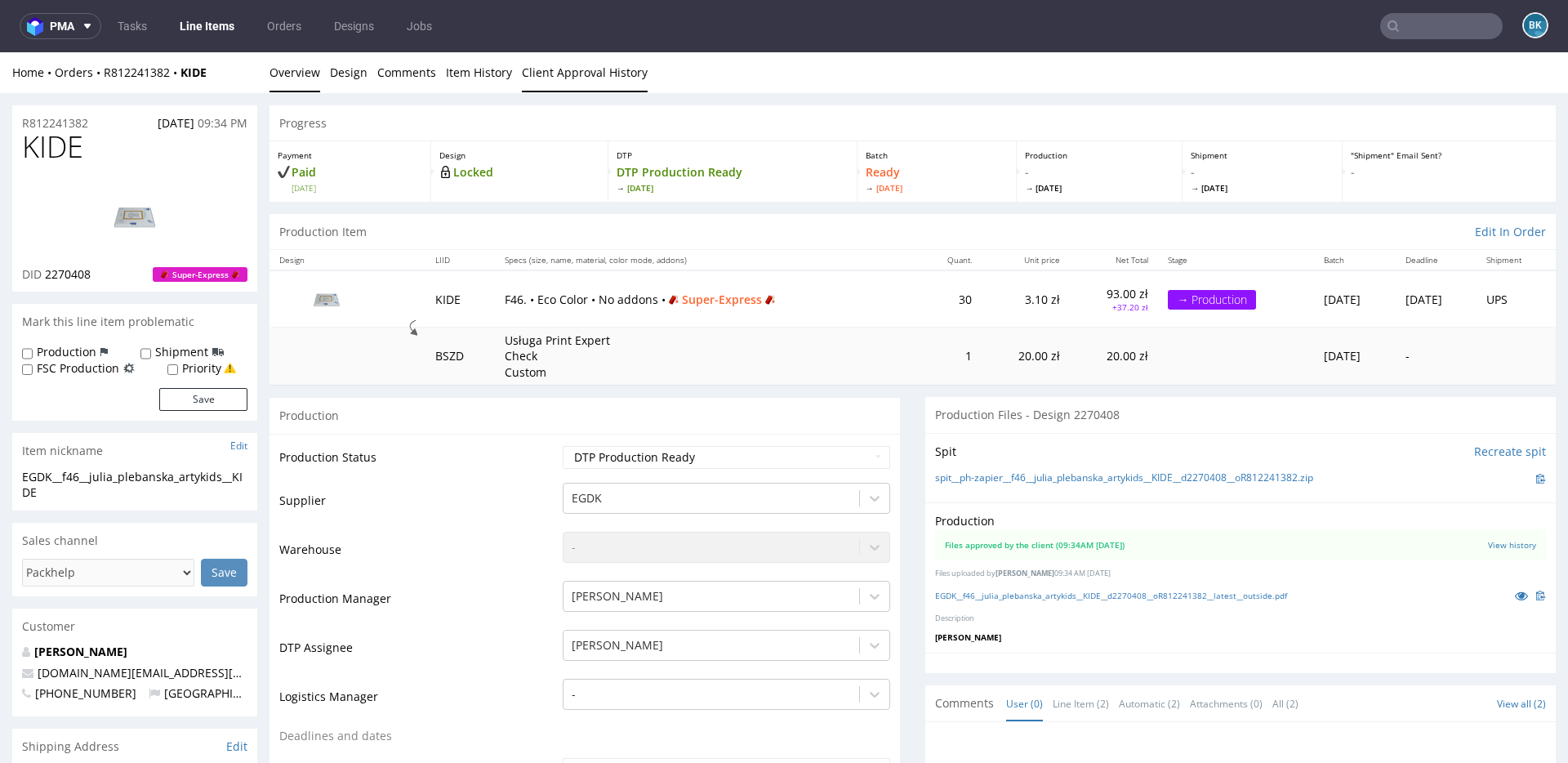
click at [567, 64] on link "Client Approval History" at bounding box center [584, 72] width 126 height 40
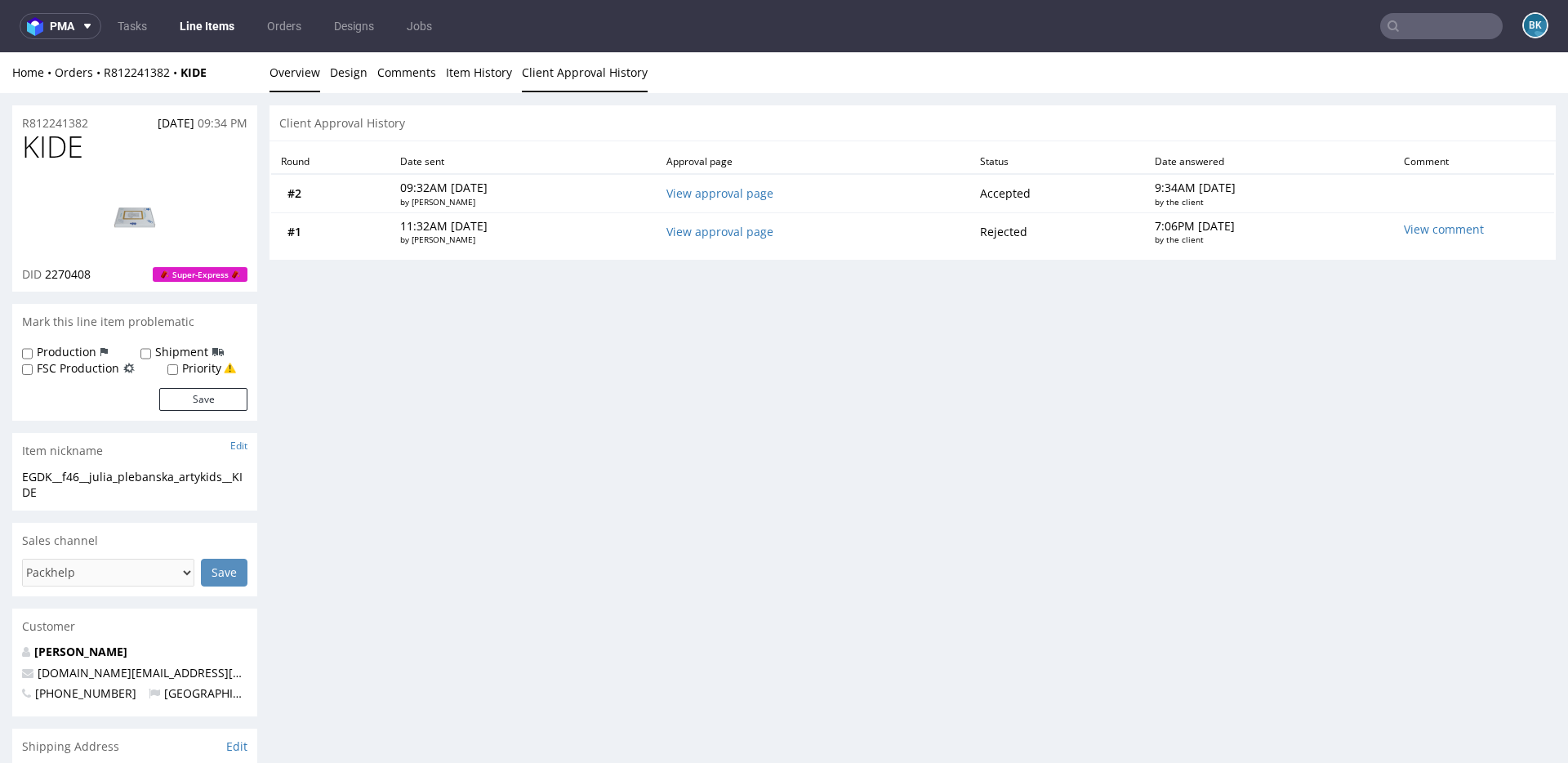
click at [301, 77] on link "Overview" at bounding box center [294, 72] width 51 height 40
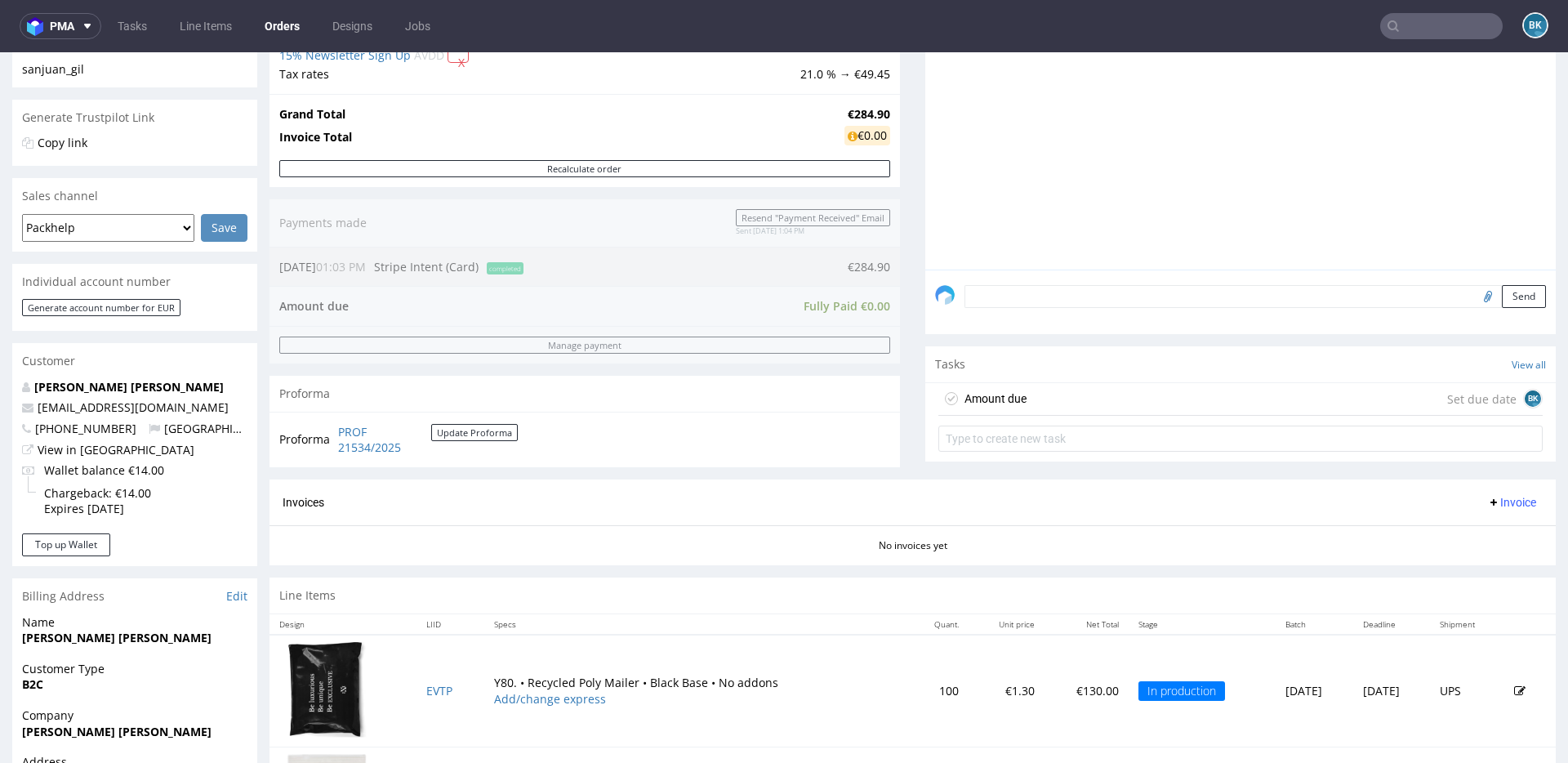
scroll to position [293, 0]
click at [1022, 399] on div "Amount due Set due date BK" at bounding box center [1240, 398] width 604 height 33
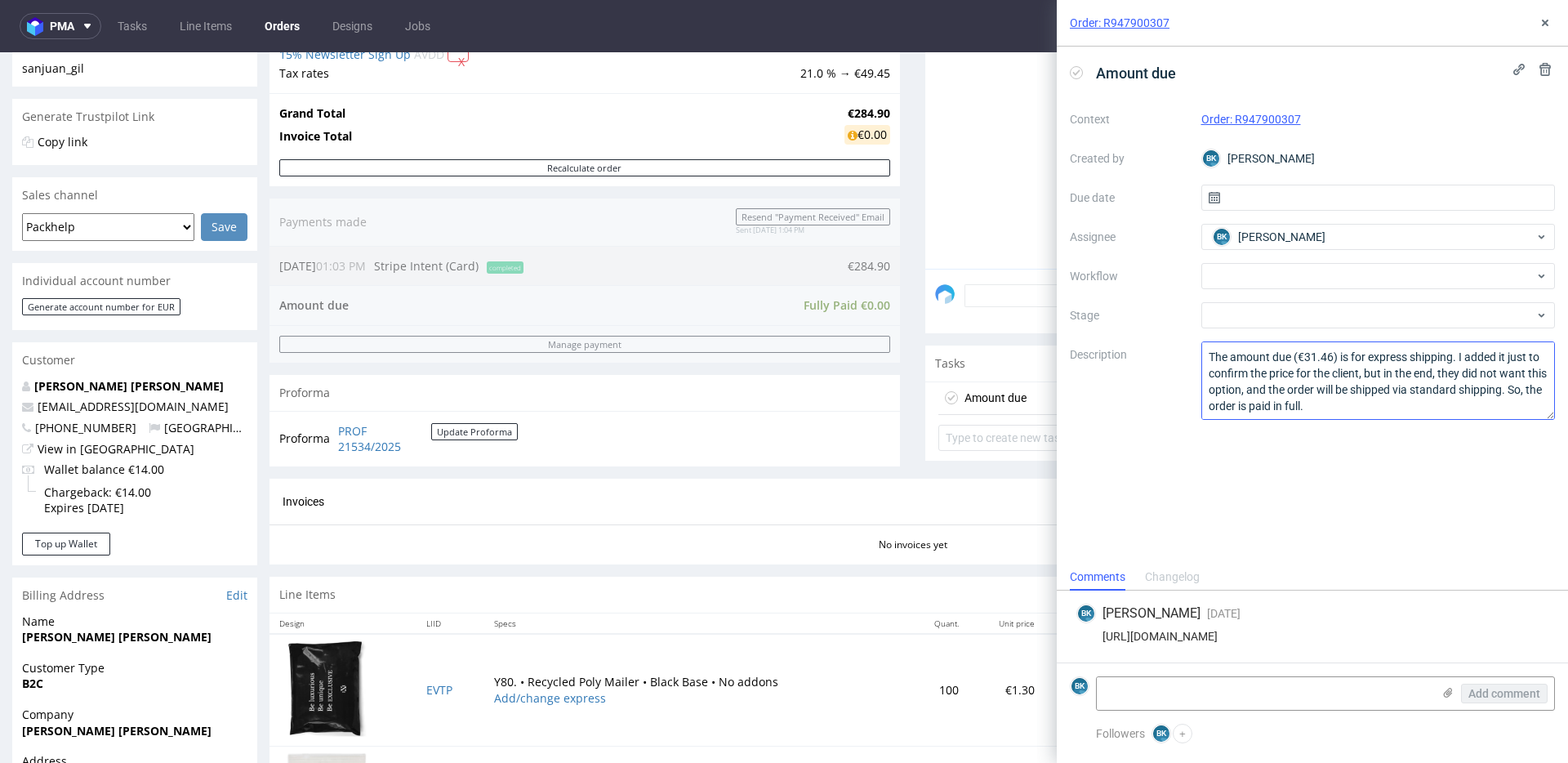
scroll to position [2, 0]
click at [1544, 23] on use at bounding box center [1545, 23] width 7 height 7
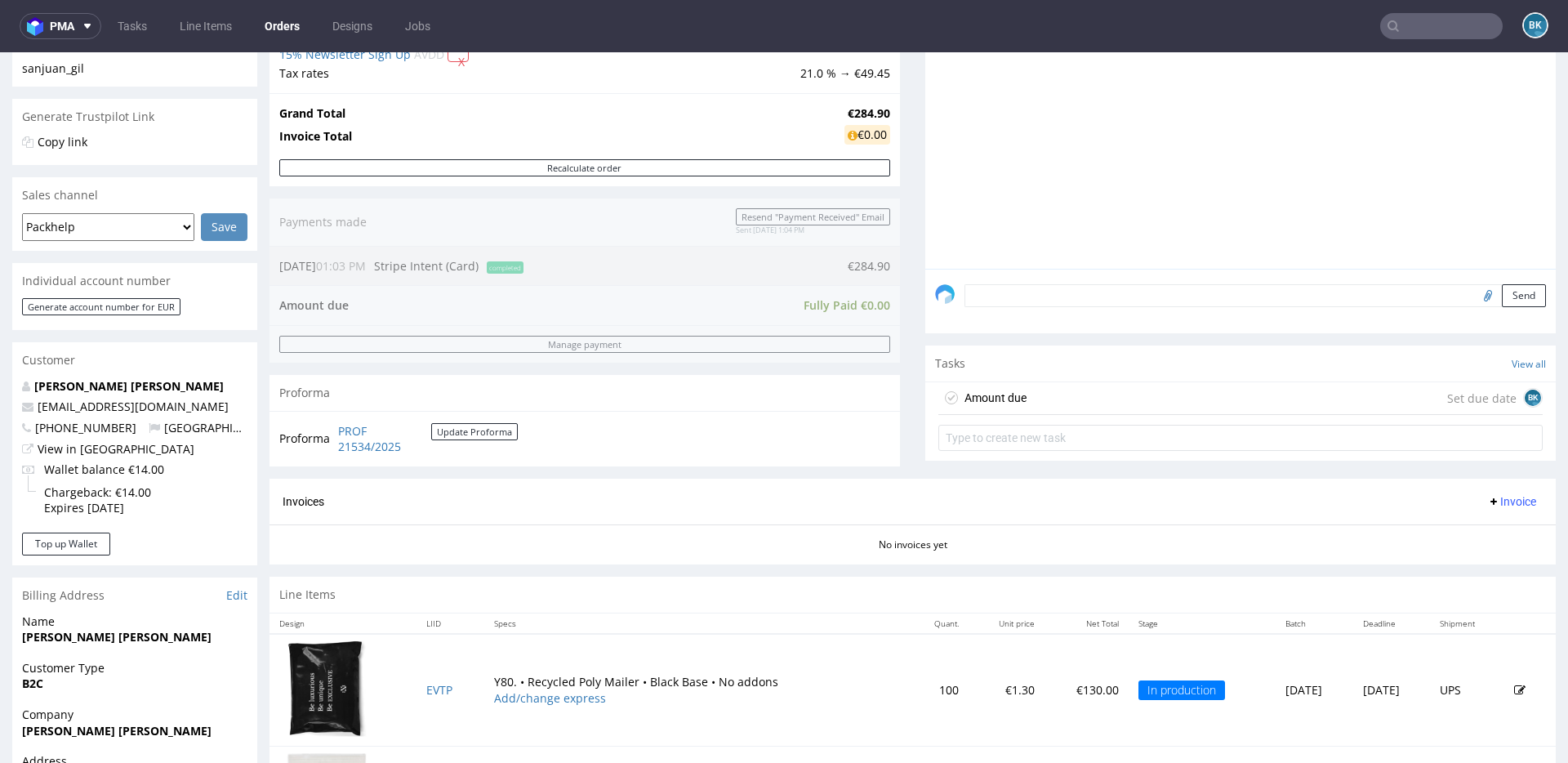
click at [1408, 27] on input "text" at bounding box center [1441, 26] width 123 height 26
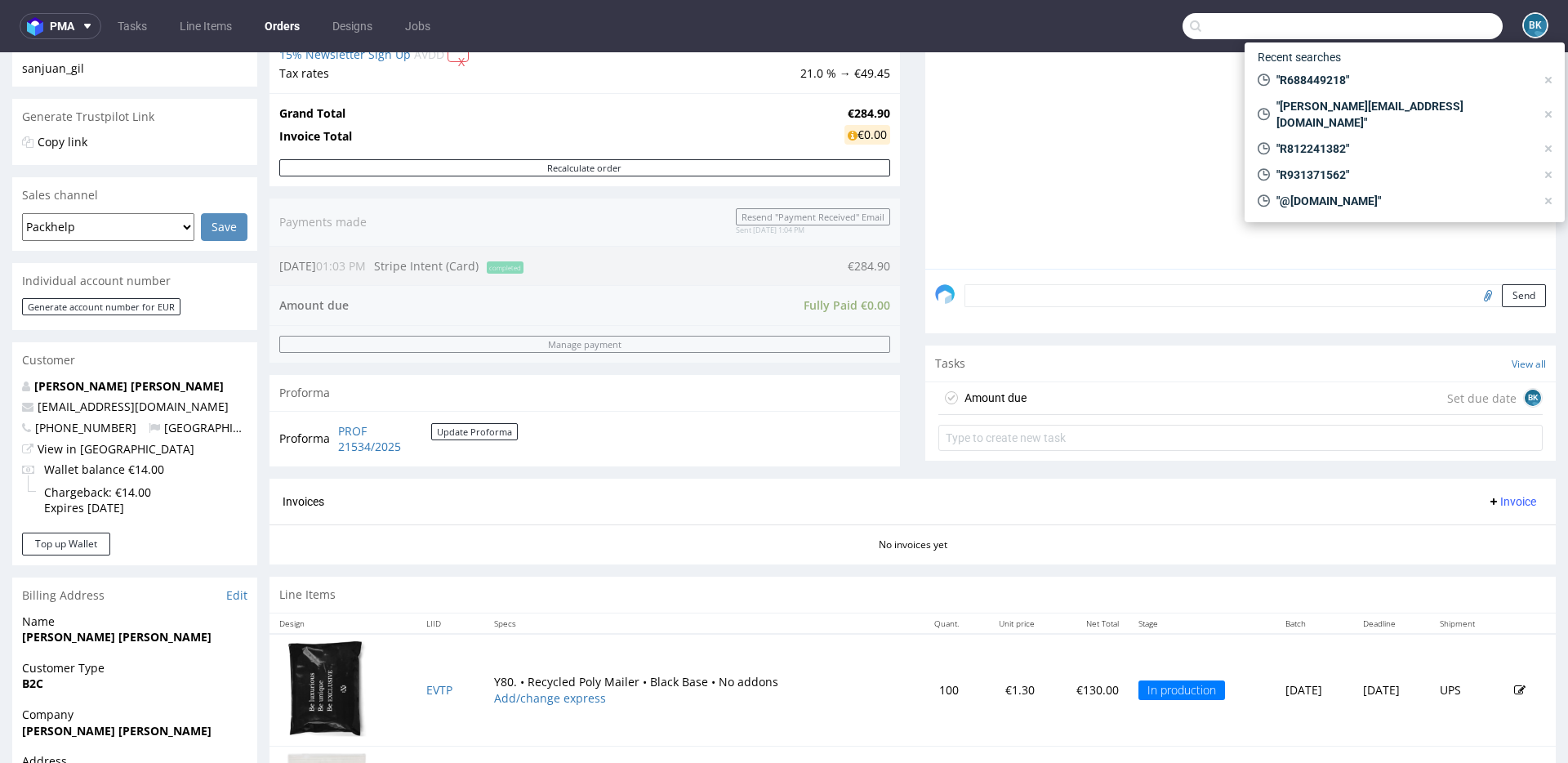
paste input "R176700100"
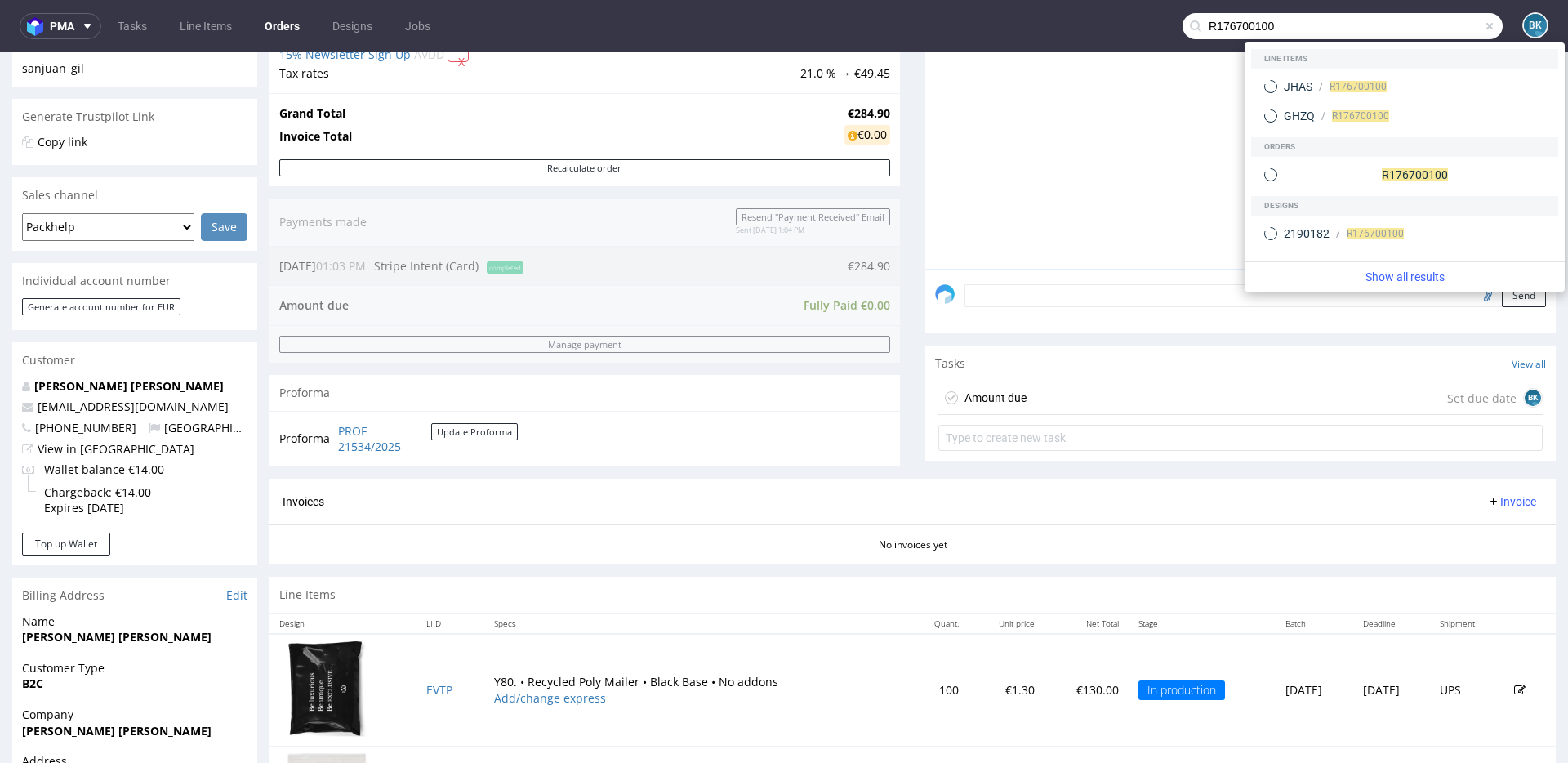
type input "R176700100"
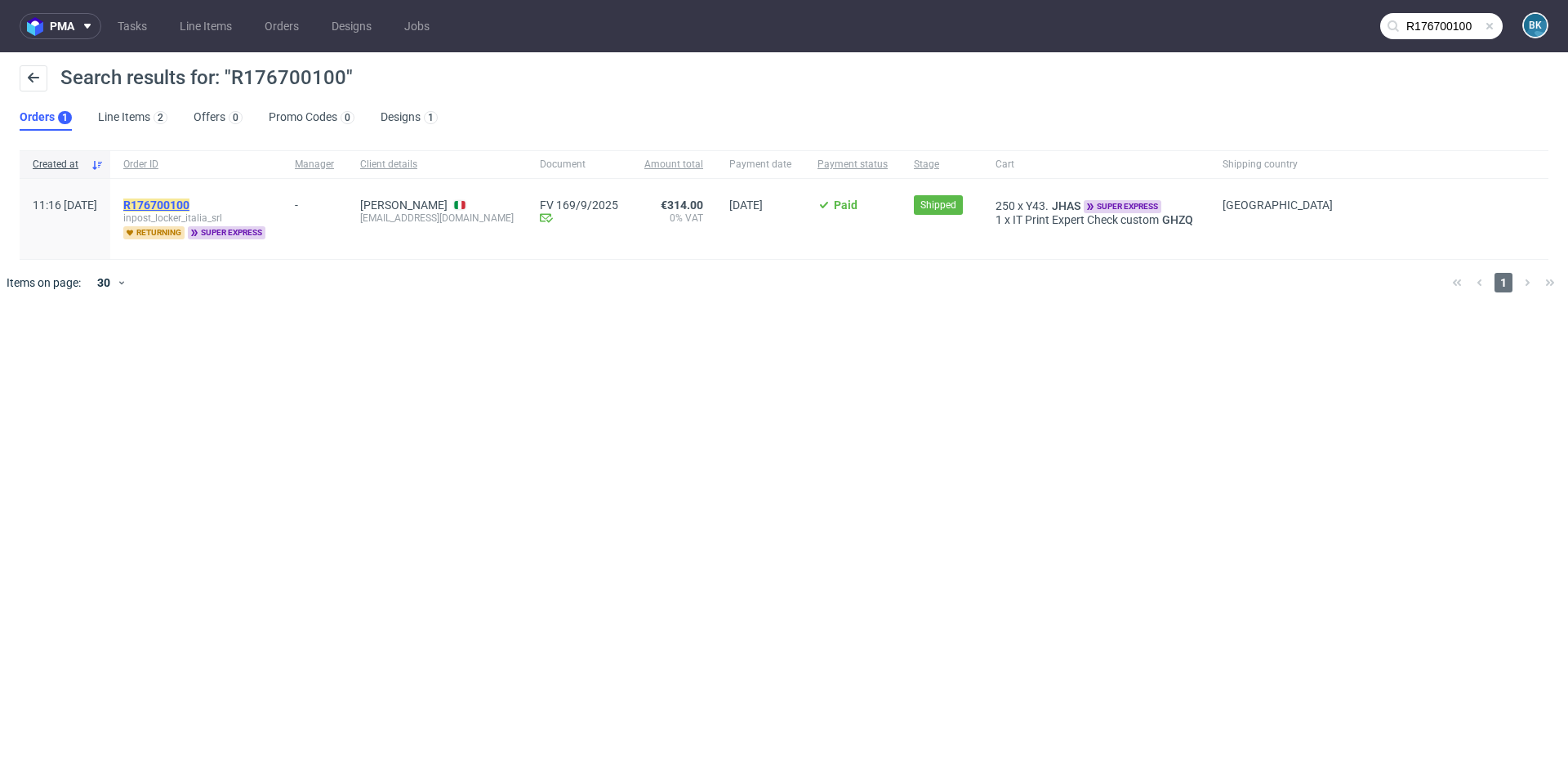
click at [188, 199] on mark "R176700100" at bounding box center [156, 204] width 66 height 13
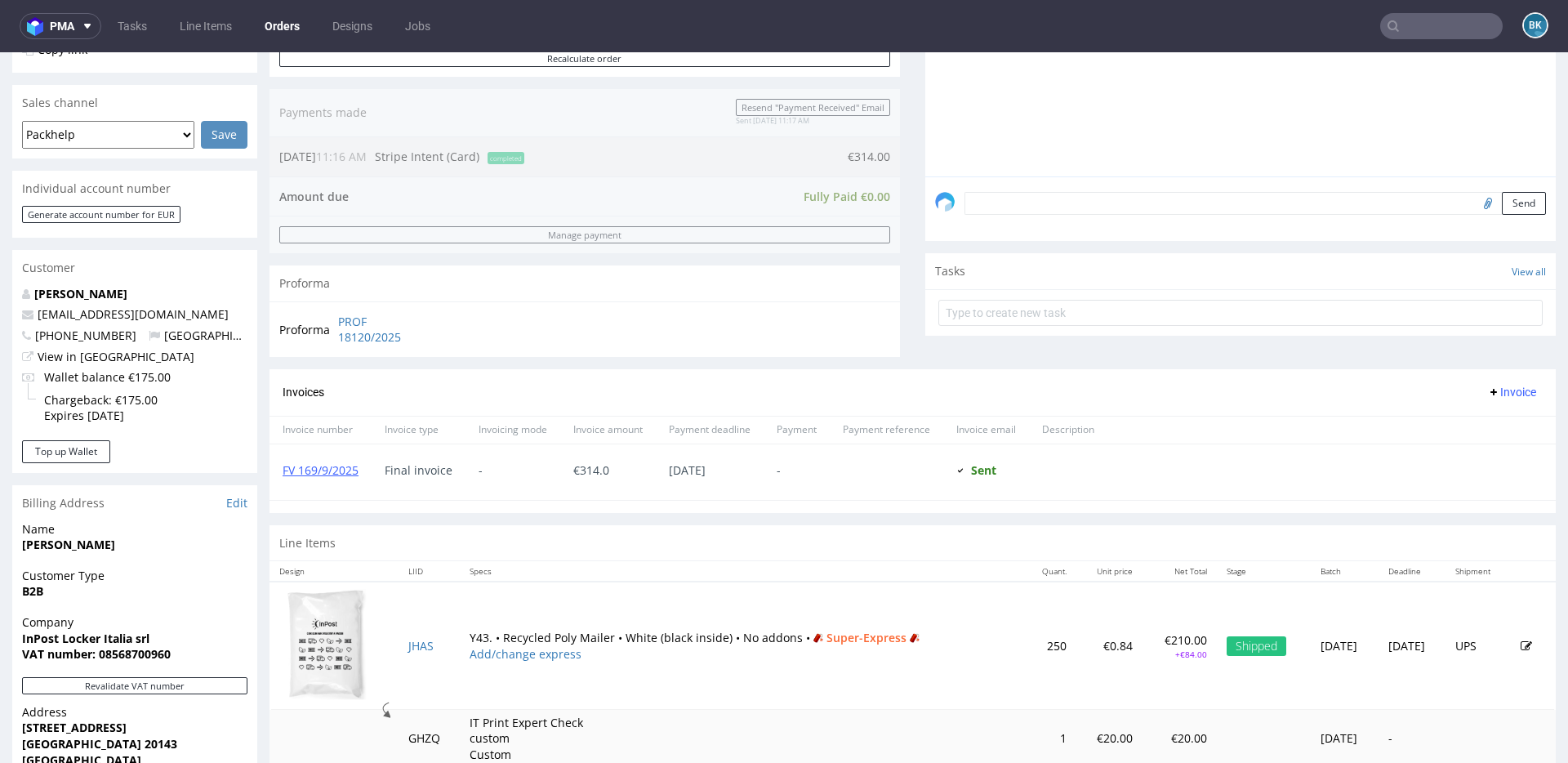
scroll to position [469, 0]
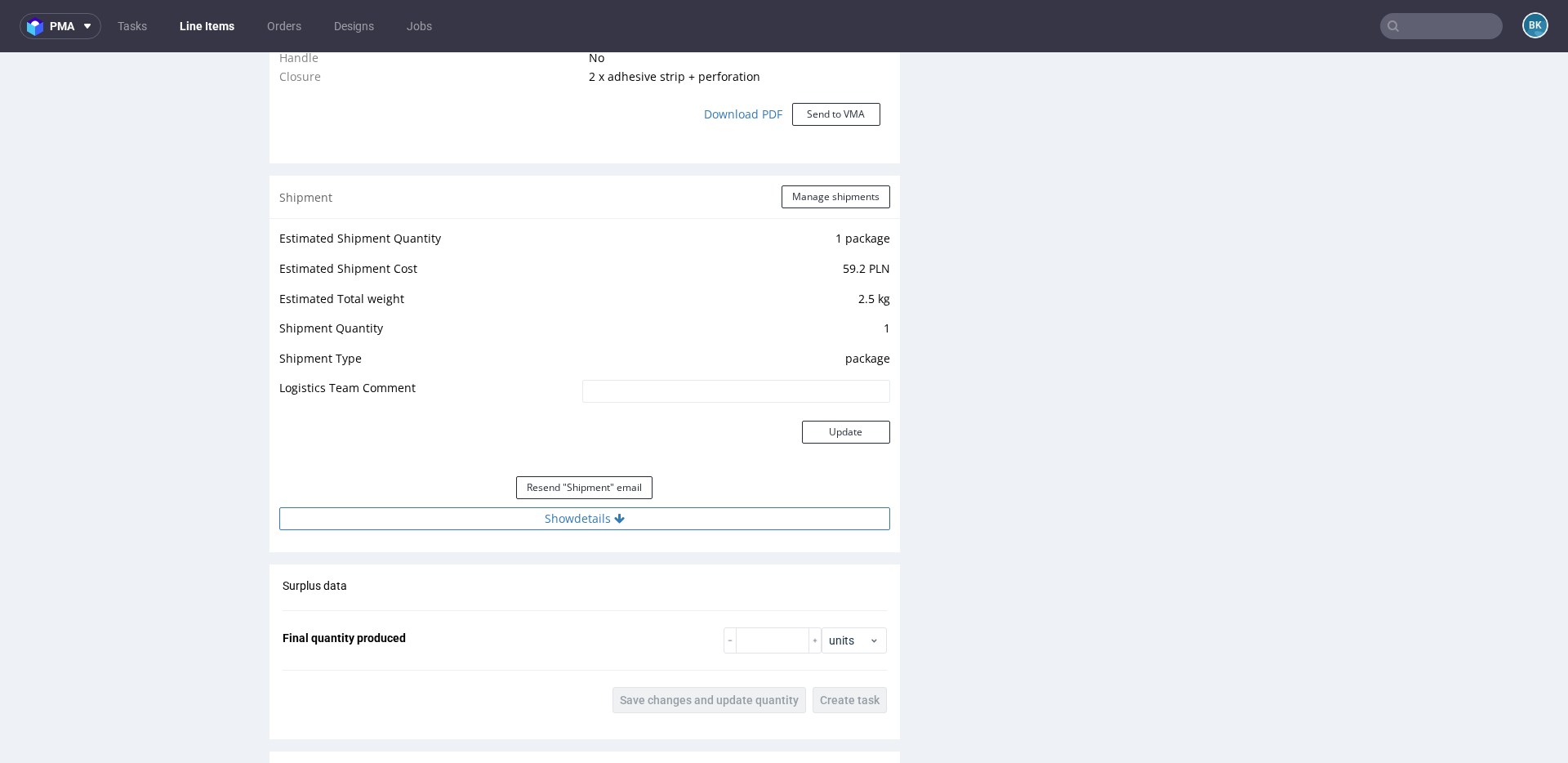
scroll to position [1663, 0]
click at [595, 521] on button "Show details" at bounding box center [585, 516] width 611 height 23
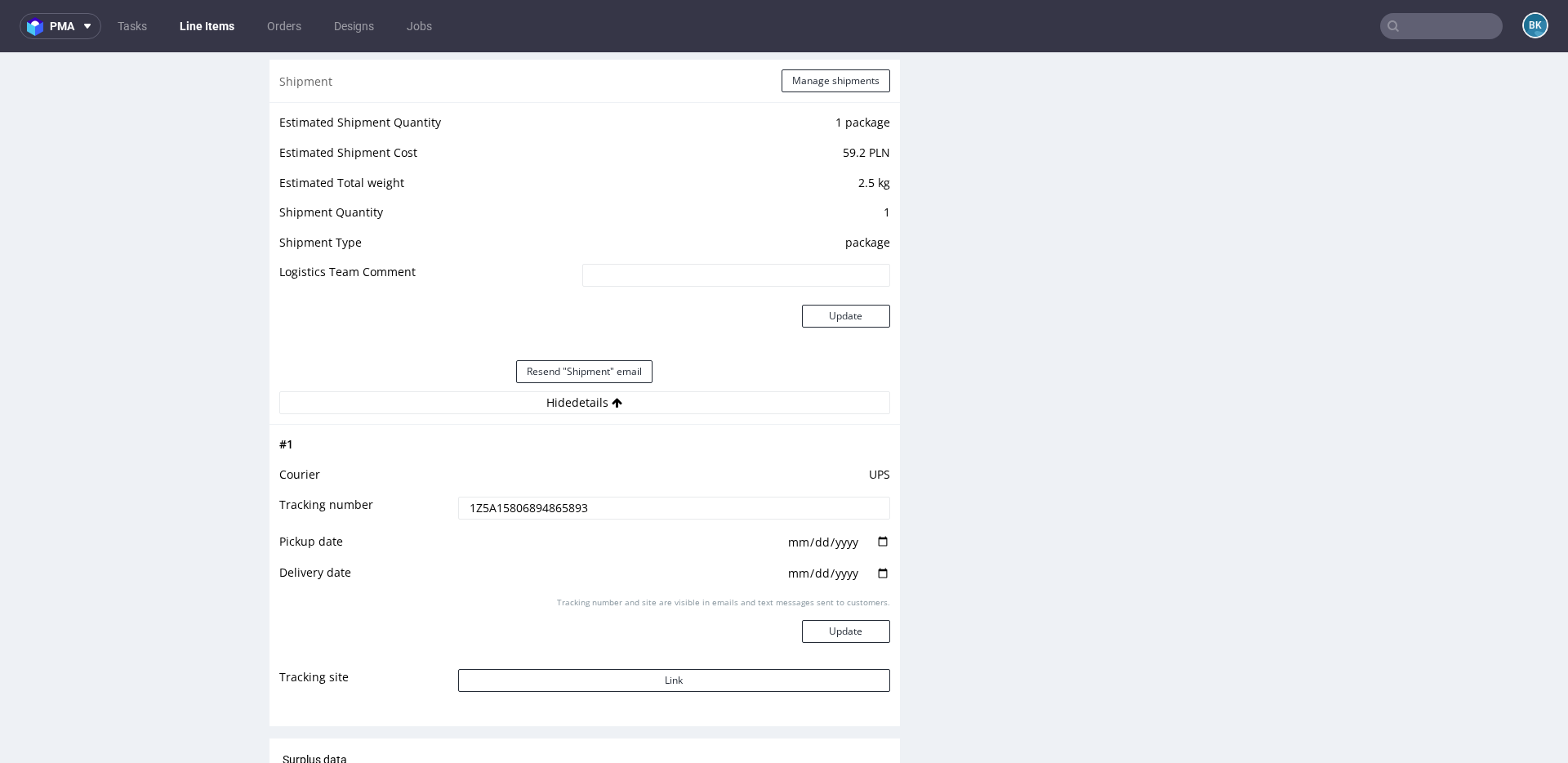
scroll to position [1796, 0]
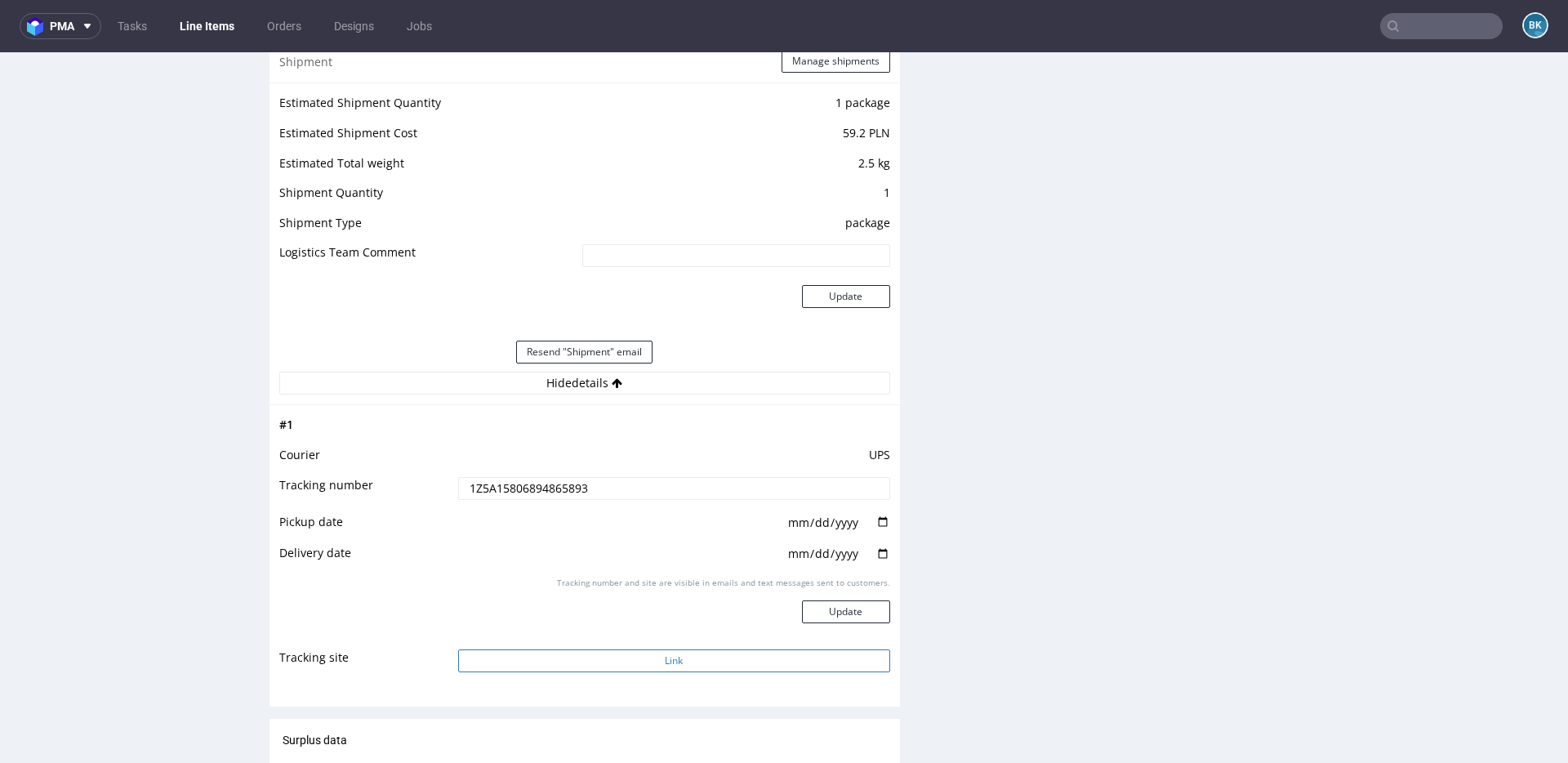
click at [667, 658] on button "Link" at bounding box center [674, 661] width 432 height 23
click at [675, 664] on button "Link" at bounding box center [674, 661] width 432 height 23
click at [1421, 26] on input "text" at bounding box center [1441, 26] width 123 height 26
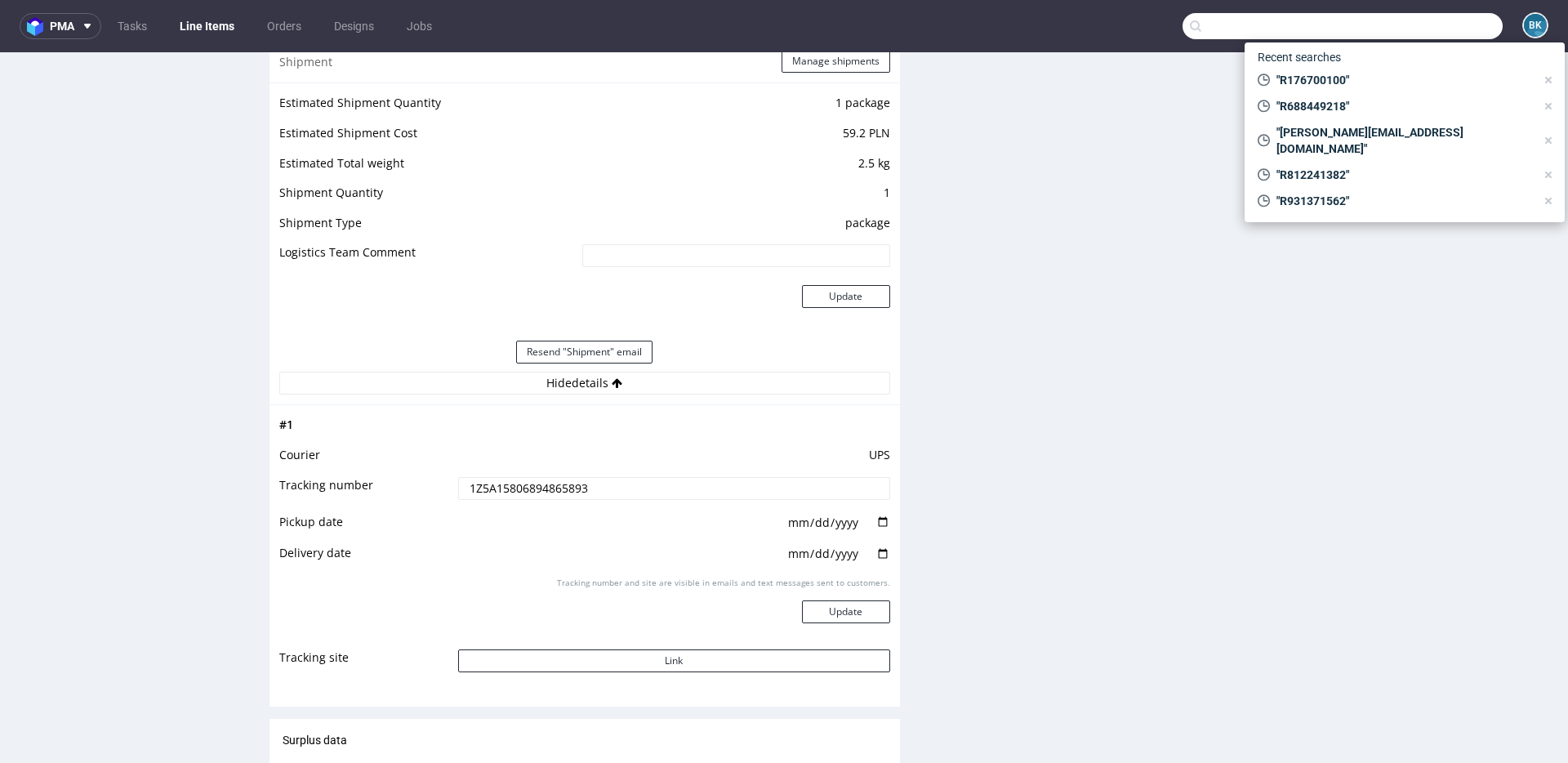
paste input "R176700100"
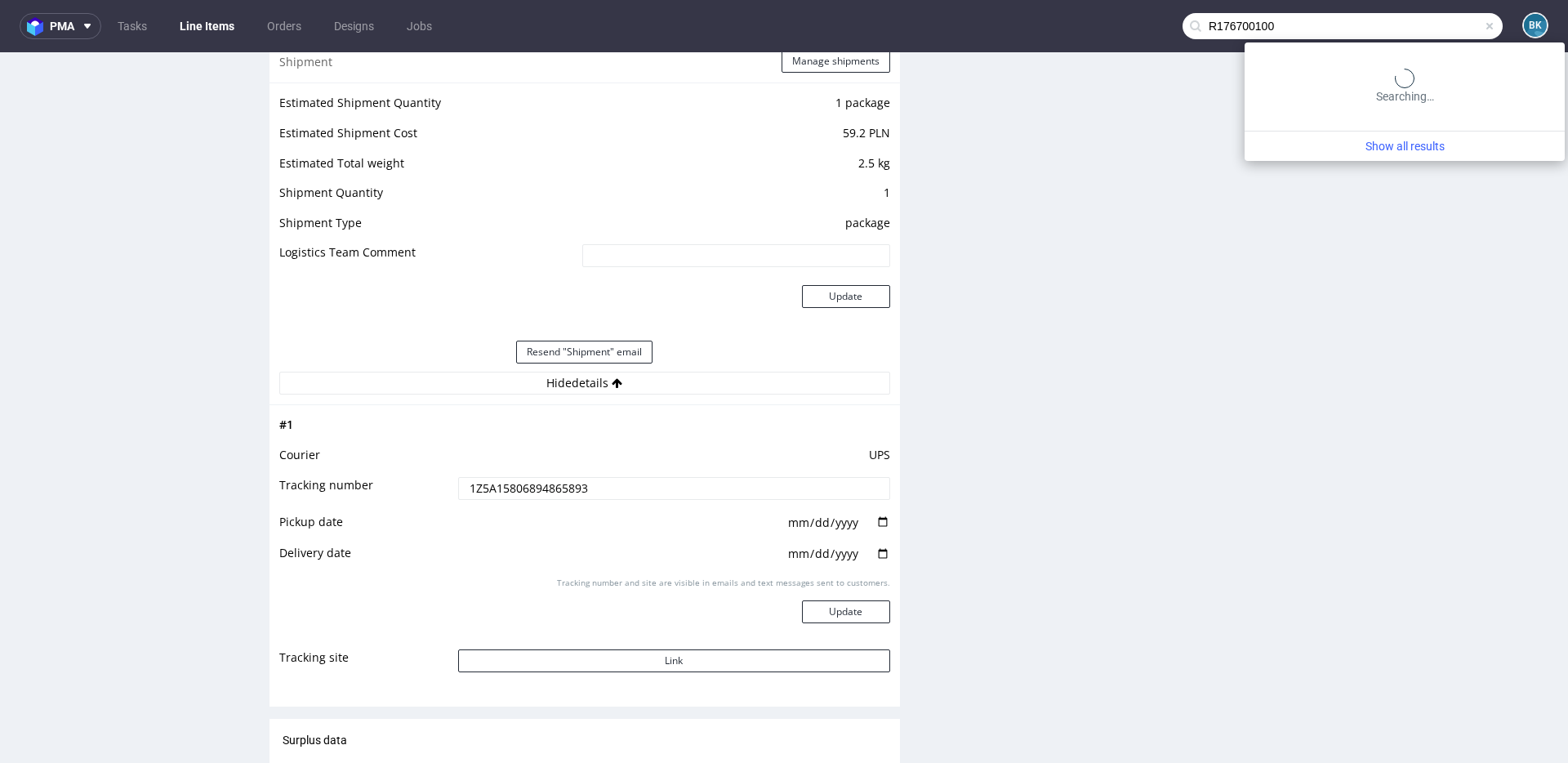
type input "R176700100"
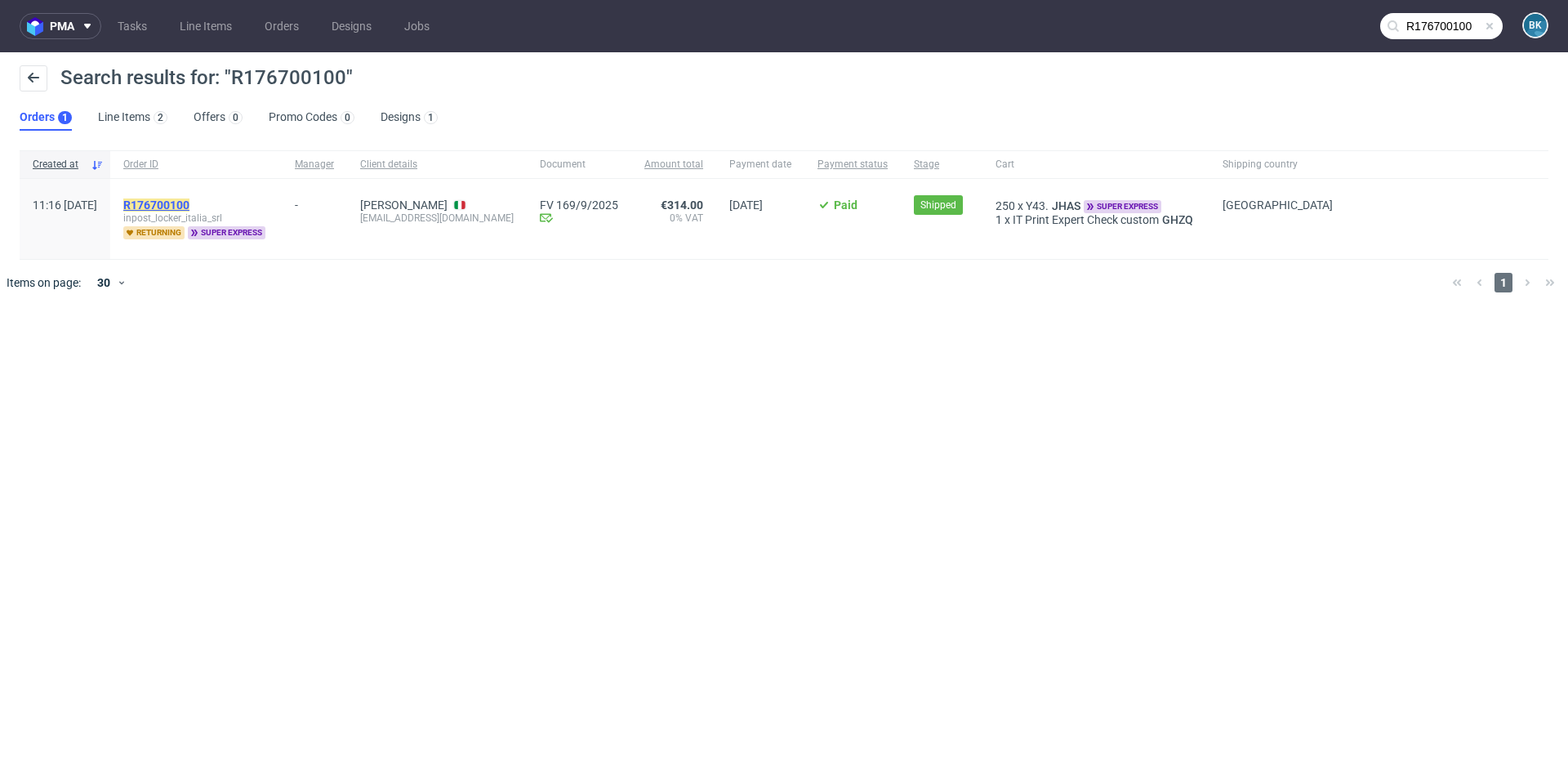
click at [179, 202] on mark "R176700100" at bounding box center [156, 204] width 66 height 13
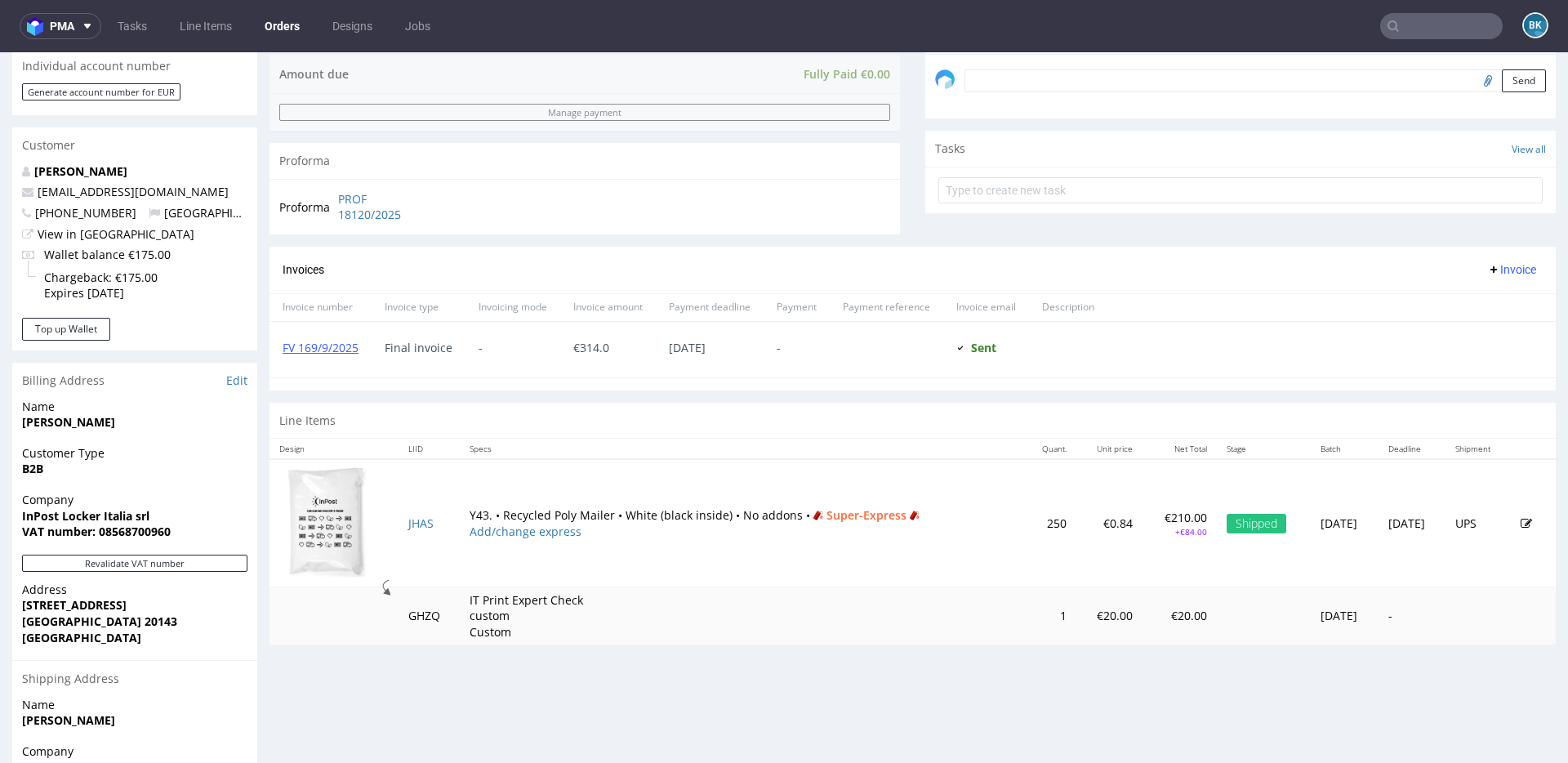
scroll to position [602, 0]
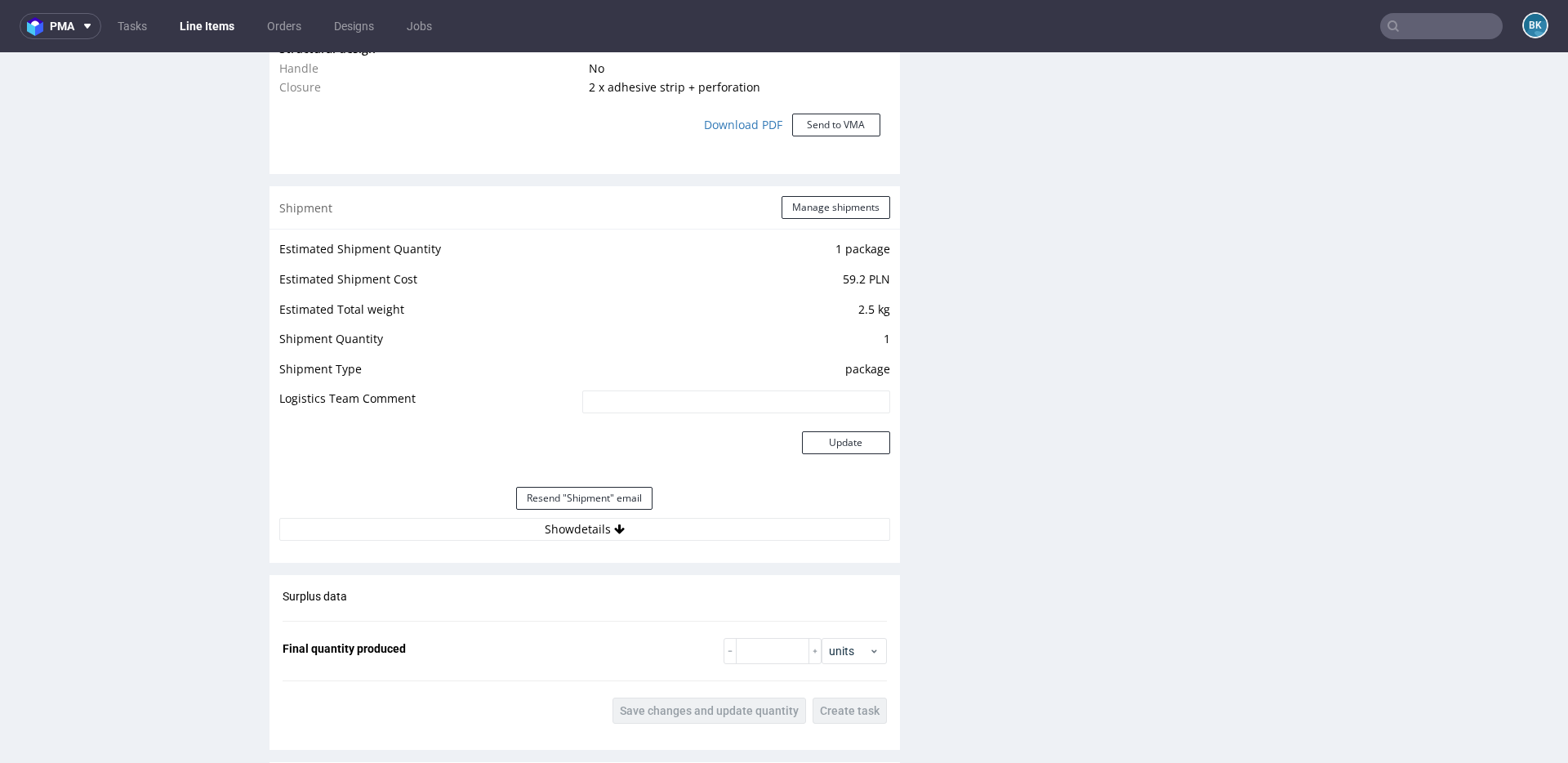
scroll to position [1651, 0]
click at [598, 528] on button "Show details" at bounding box center [585, 529] width 611 height 23
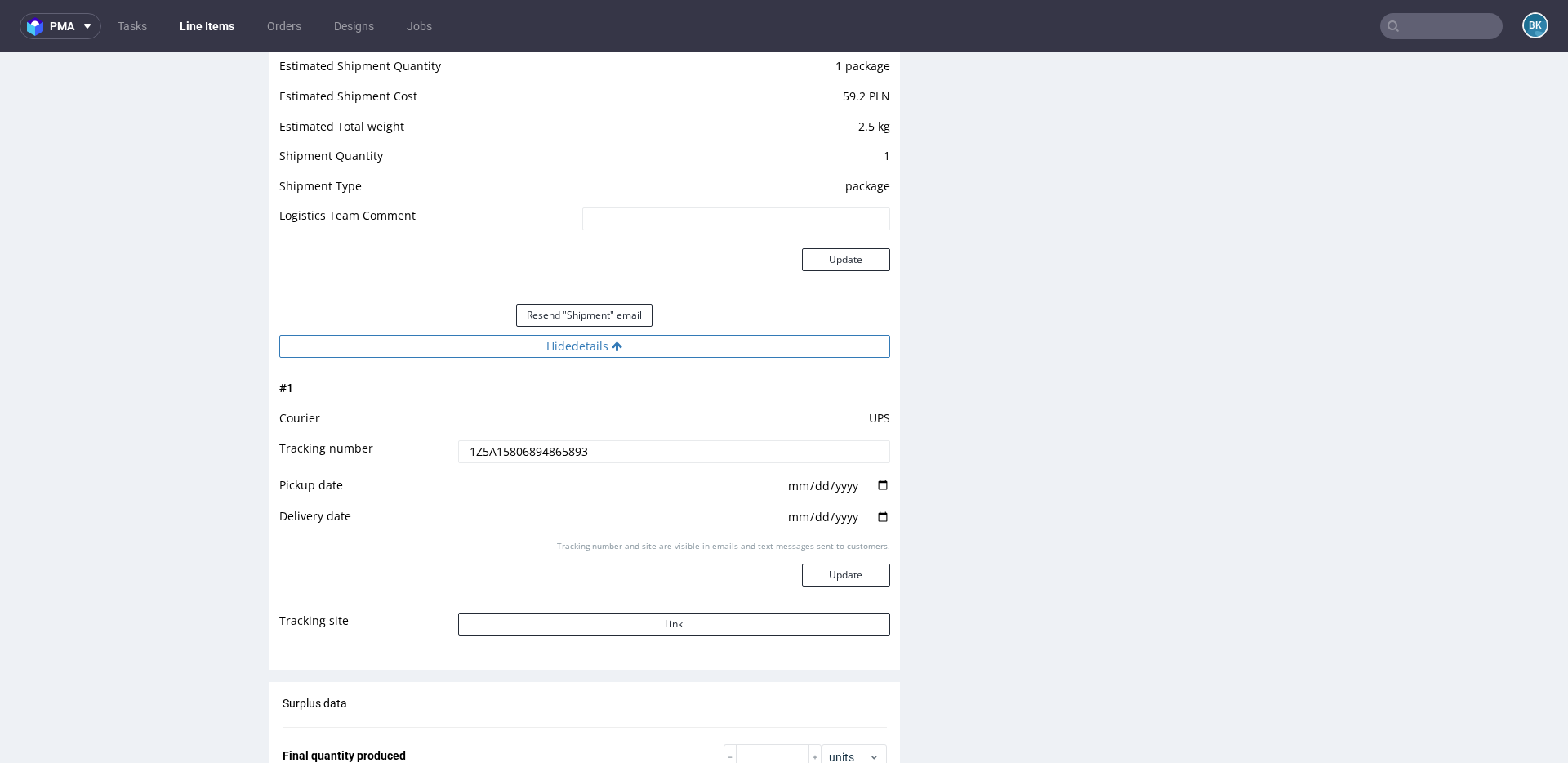
scroll to position [1838, 0]
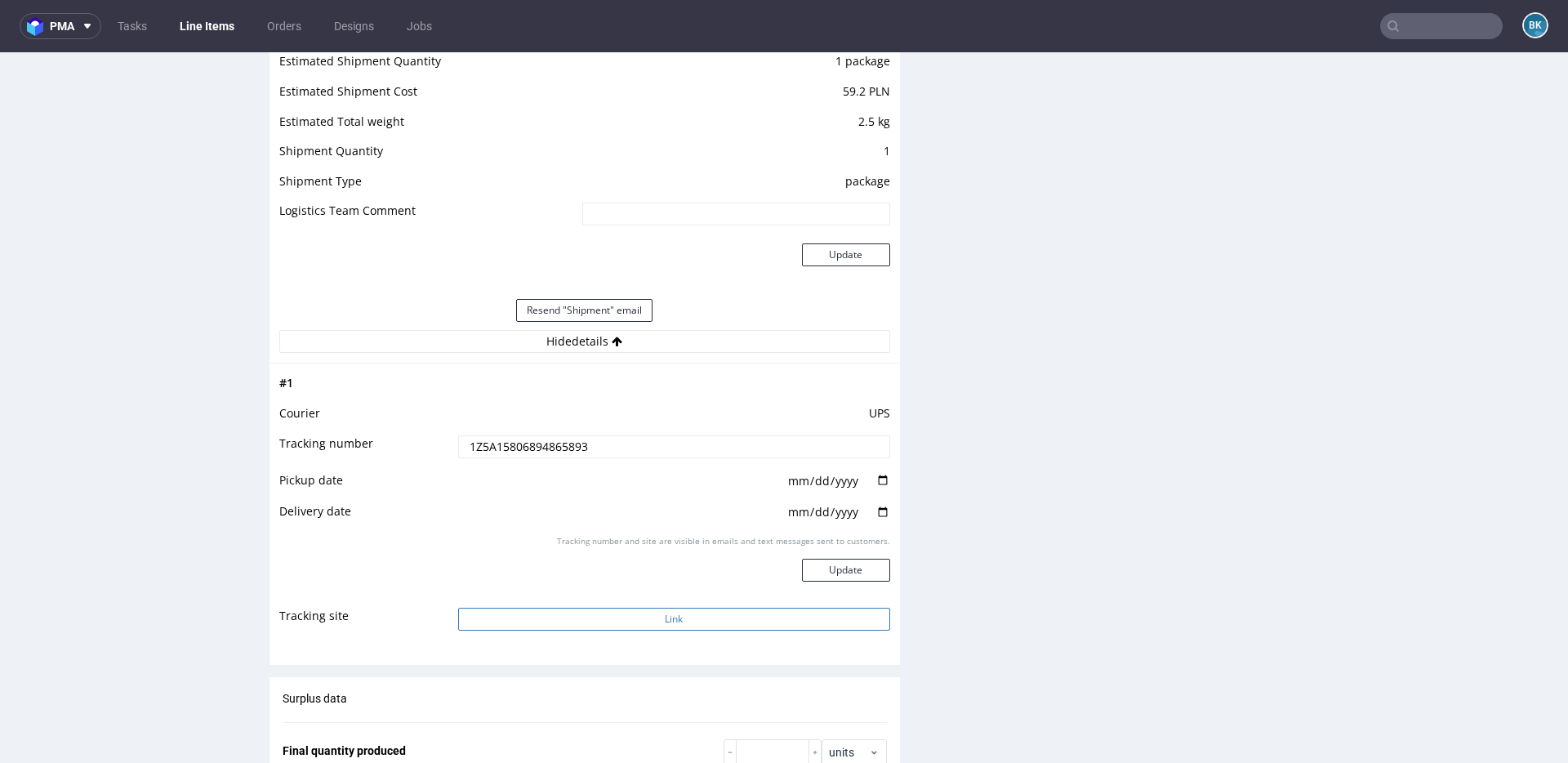
click at [671, 617] on button "Link" at bounding box center [674, 619] width 432 height 23
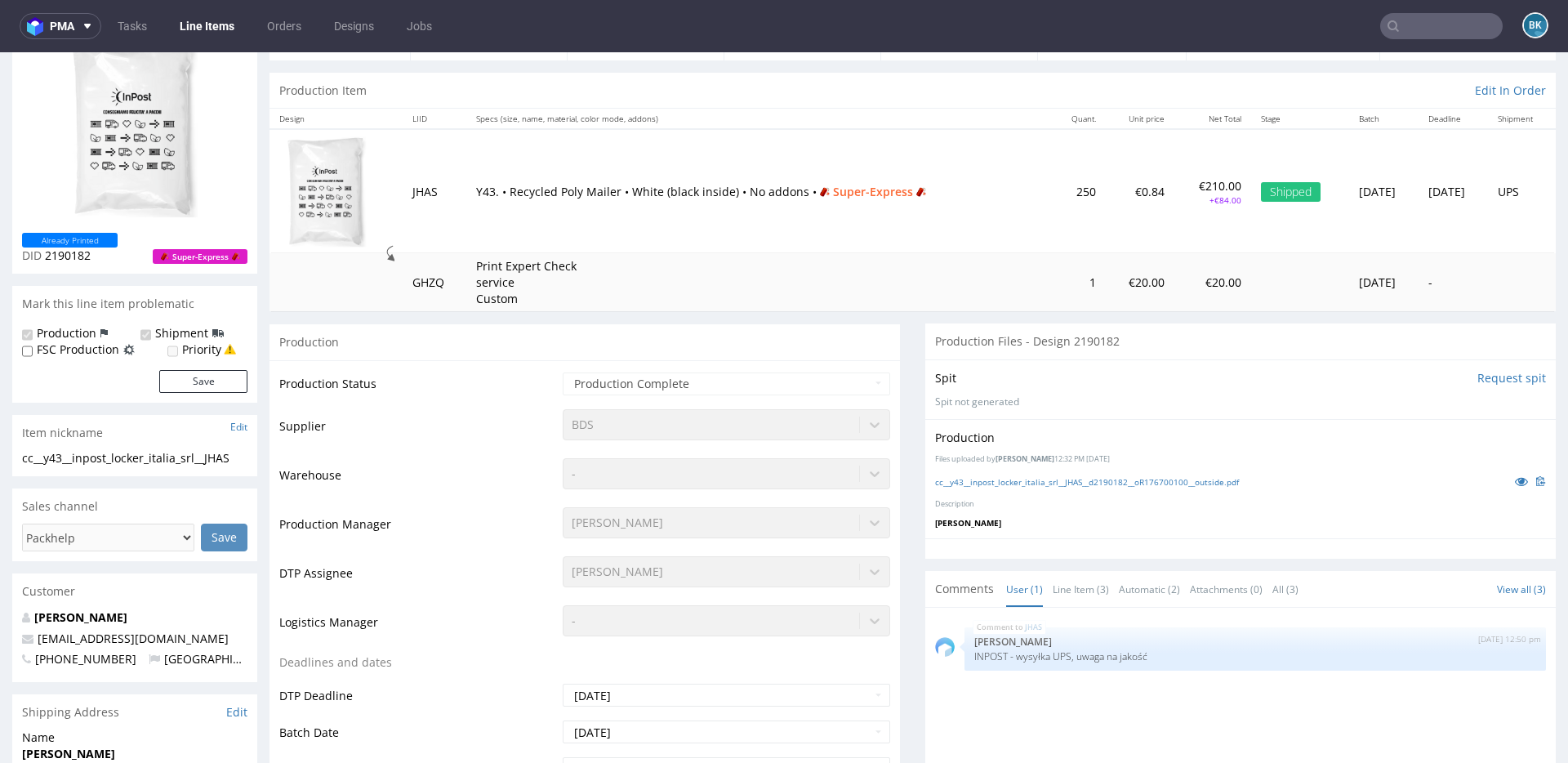
scroll to position [0, 0]
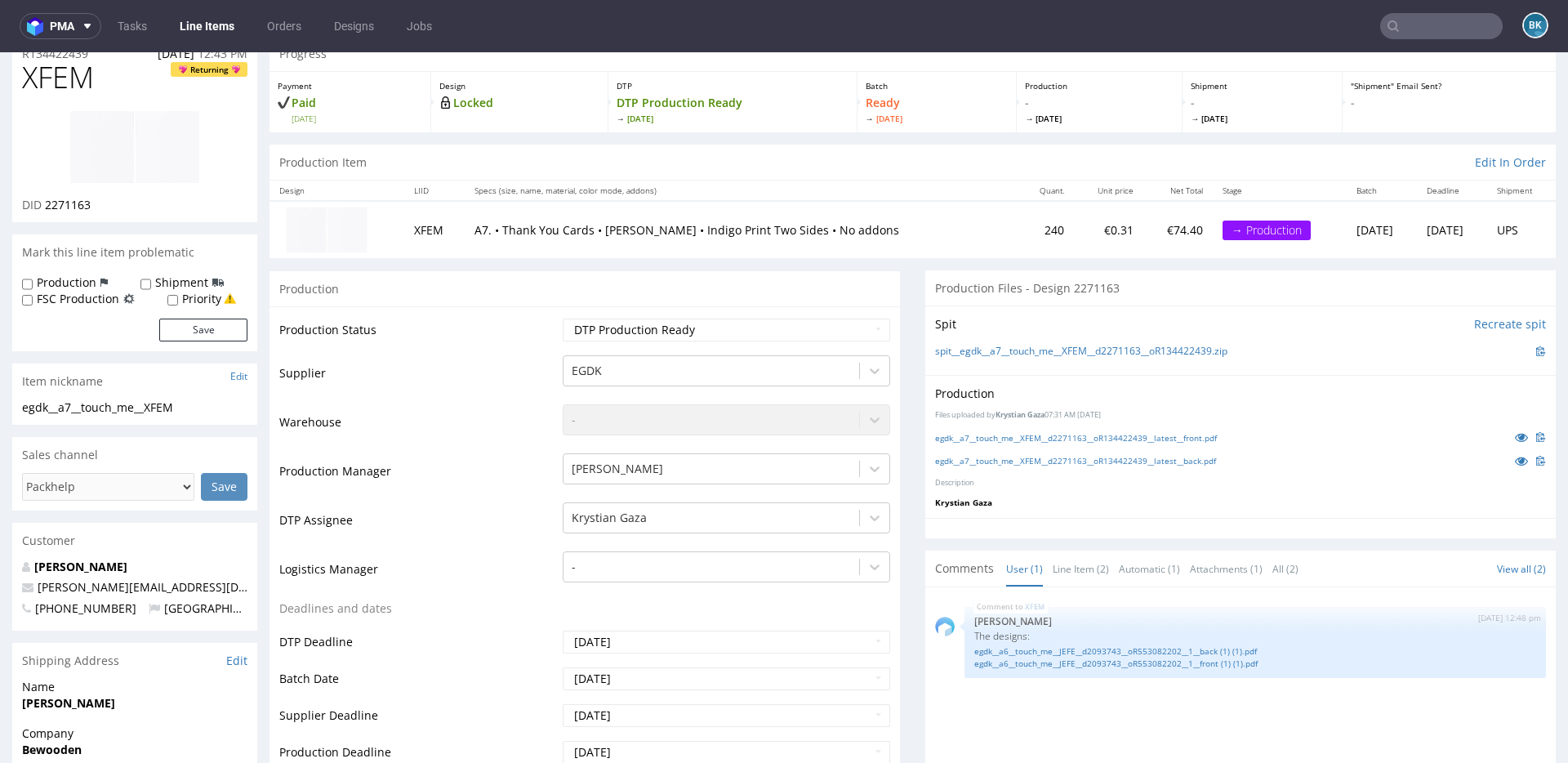
scroll to position [81, 0]
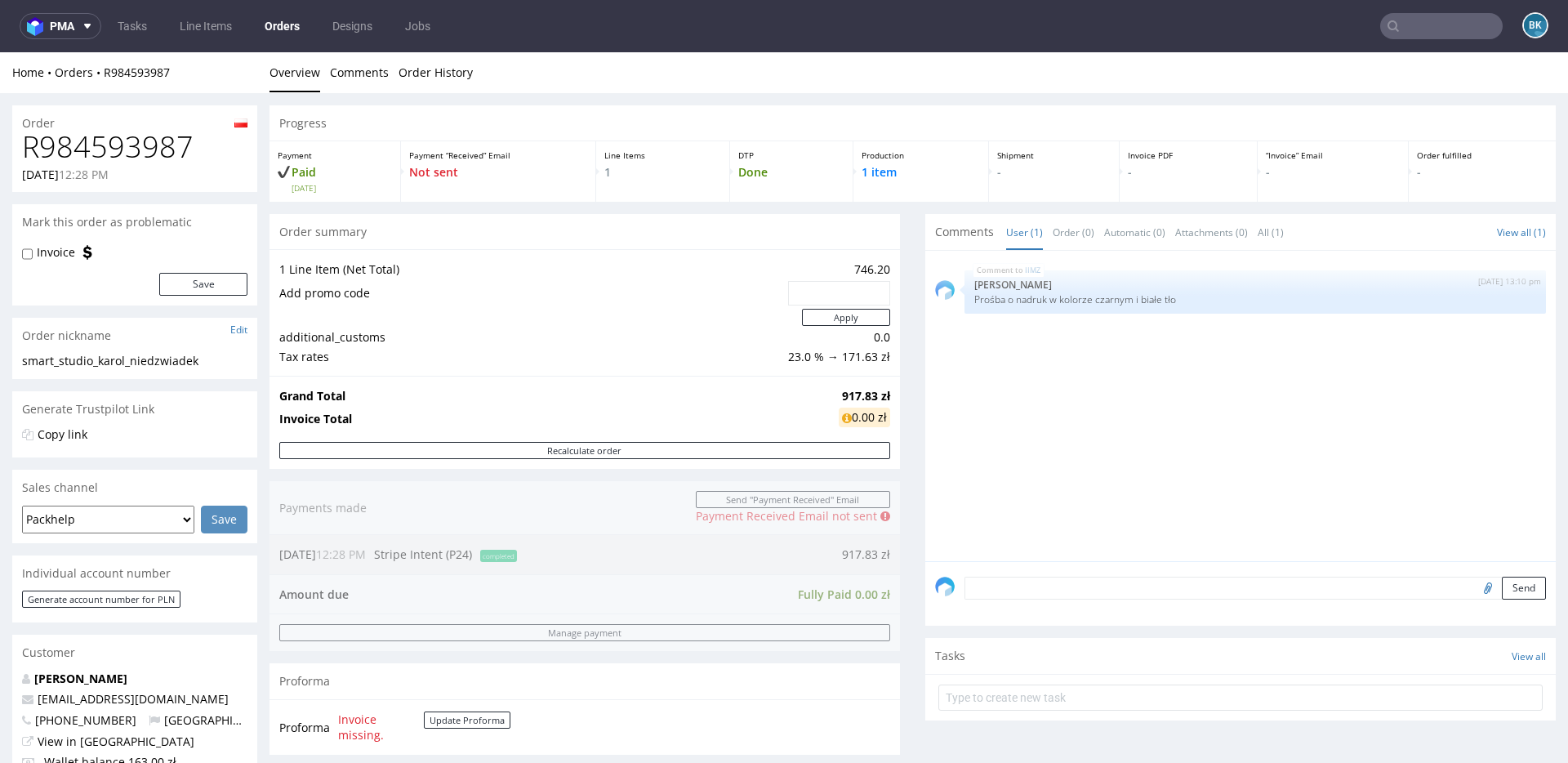
scroll to position [35, 0]
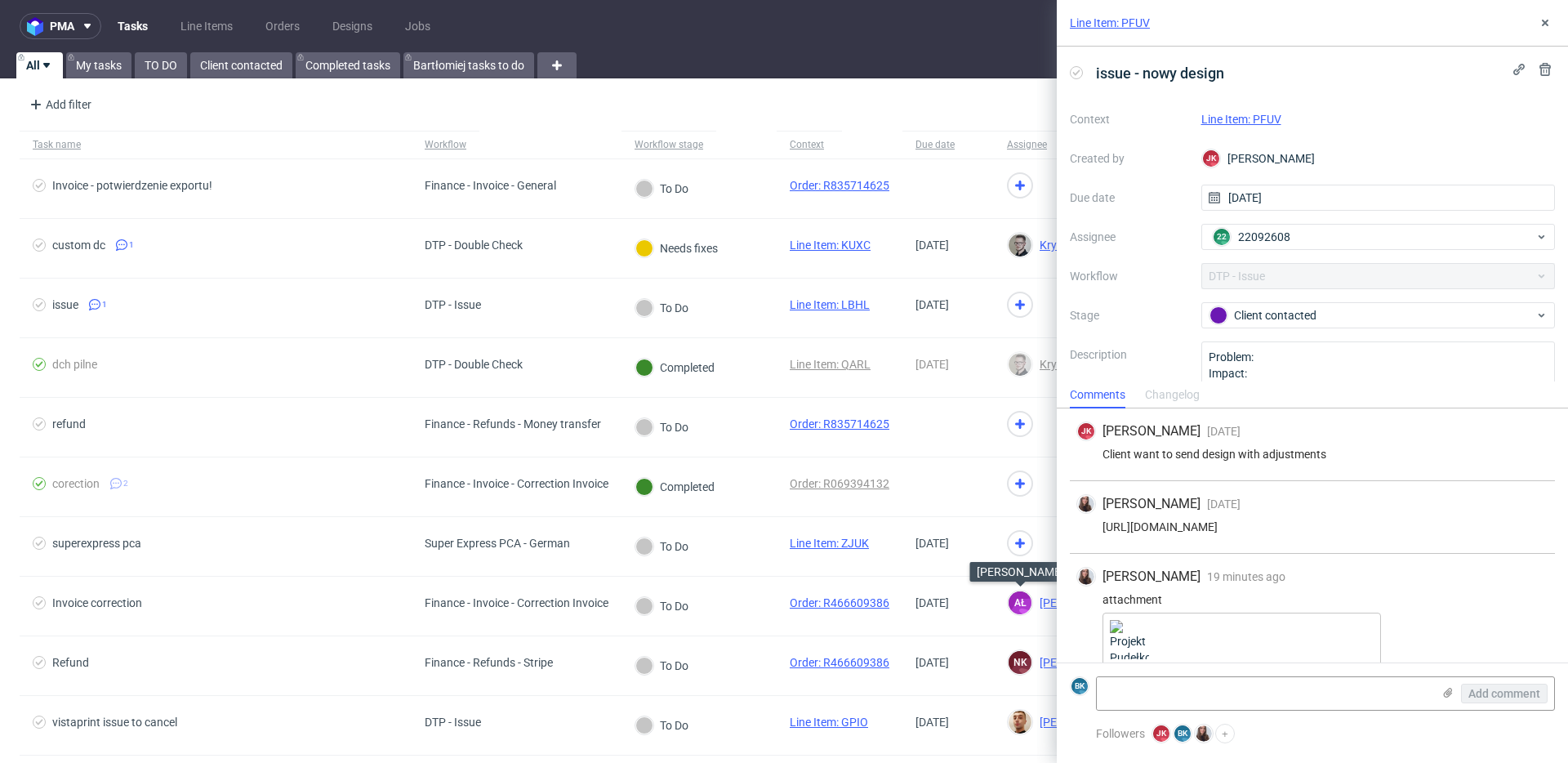
scroll to position [35, 0]
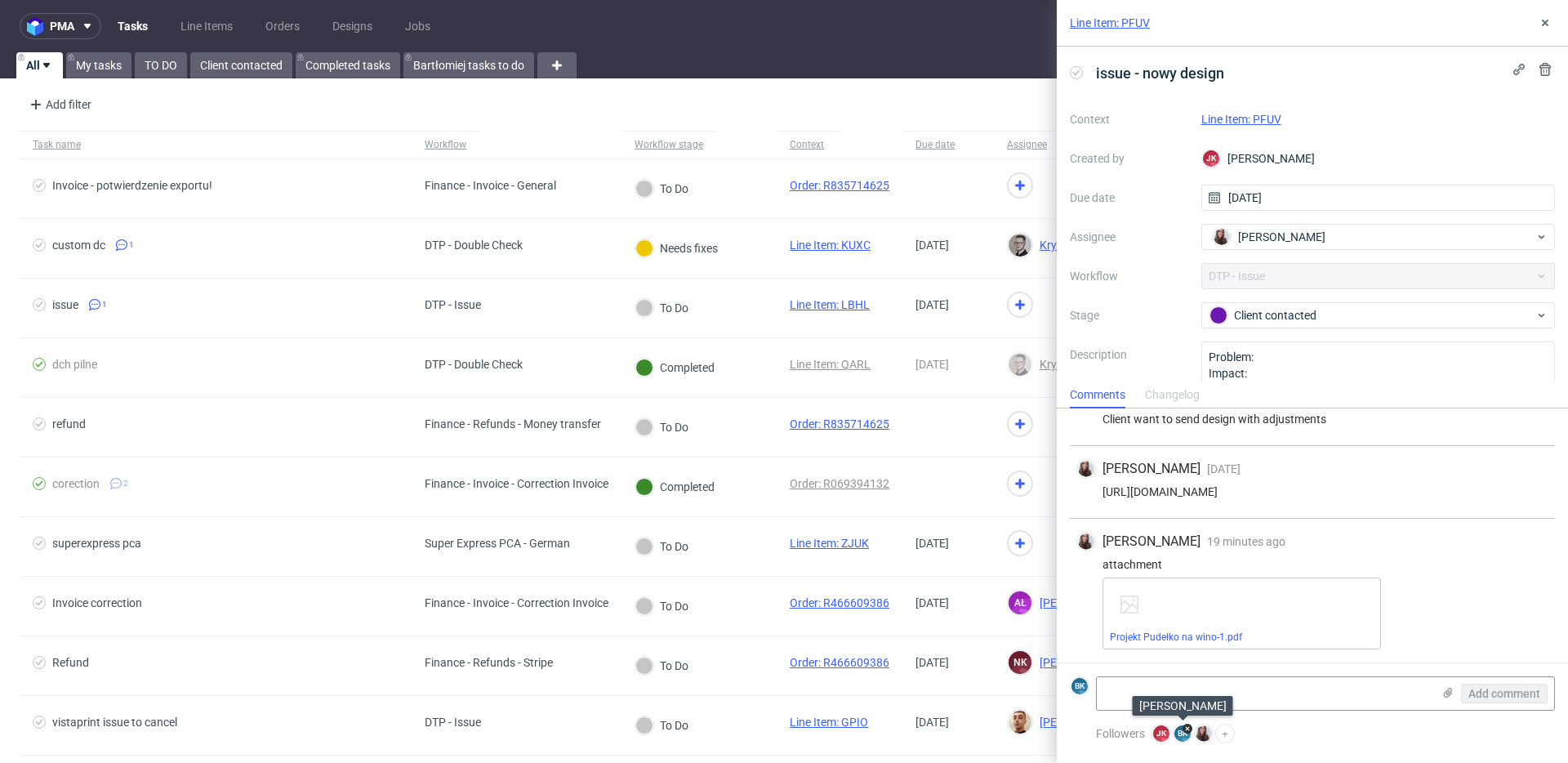
click at [1177, 733] on figcaption "BK" at bounding box center [1182, 733] width 16 height 16
click at [1186, 727] on use at bounding box center [1187, 729] width 4 height 4
